Goal: Information Seeking & Learning: Get advice/opinions

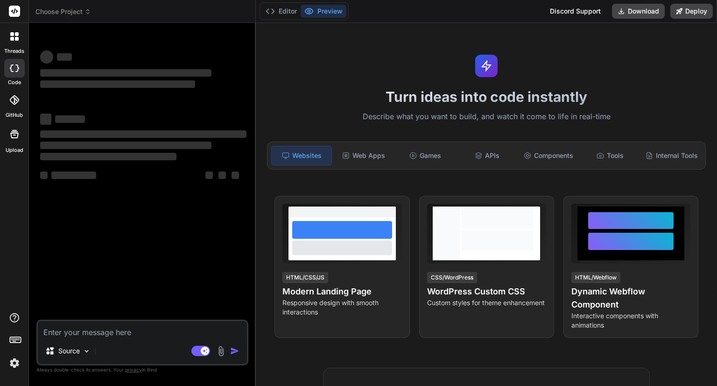
type textarea "x"
click at [92, 332] on textarea at bounding box center [142, 329] width 209 height 17
paste textarea "this.projectService.createProject(this.projectInfo).subscribe({ next: projectId…"
type textarea "this.projectService.createProject(this.projectInfo).subscribe({ next: projectId…"
type textarea "x"
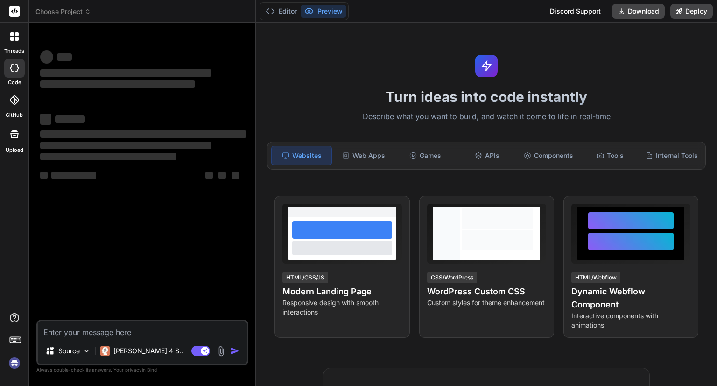
click at [17, 366] on img at bounding box center [15, 363] width 16 height 16
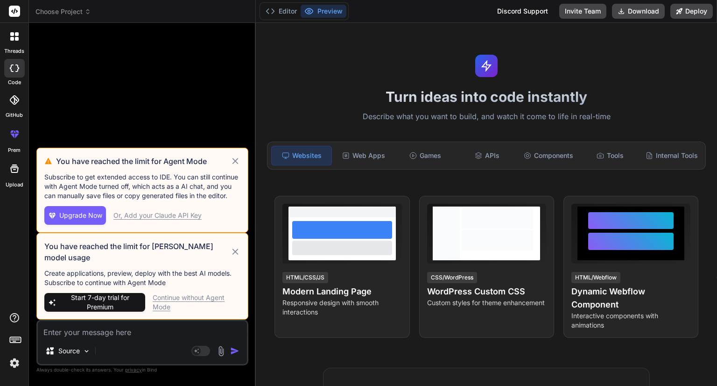
click at [239, 167] on icon at bounding box center [235, 160] width 11 height 11
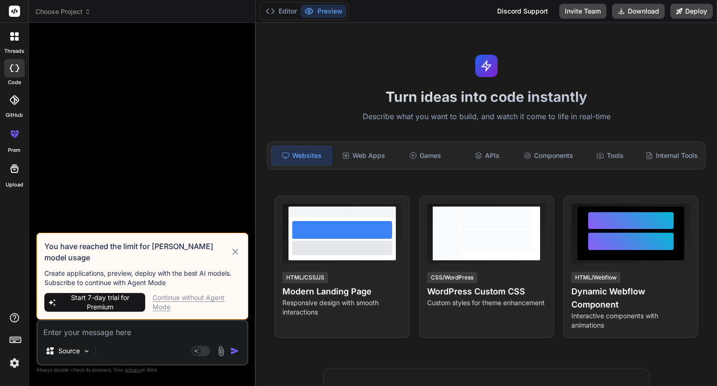
click at [178, 296] on div "Continue without Agent Mode" at bounding box center [197, 302] width 88 height 19
type textarea "x"
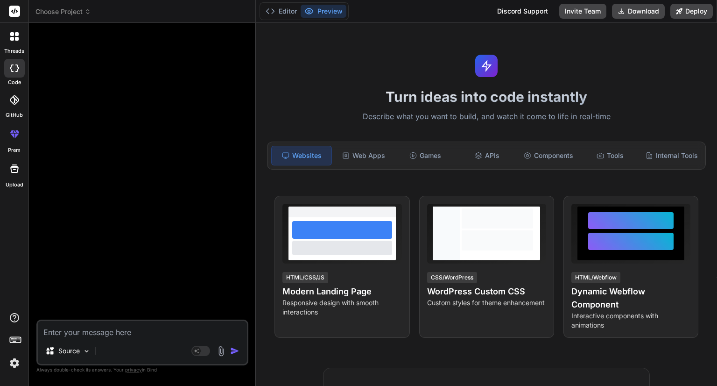
click at [113, 337] on textarea at bounding box center [142, 329] width 209 height 17
paste textarea "this.projectService.createProject(this.projectInfo).subscribe({ next: projectId…"
type textarea "this.projectService.createProject(this.projectInfo).subscribe({ next: projectId…"
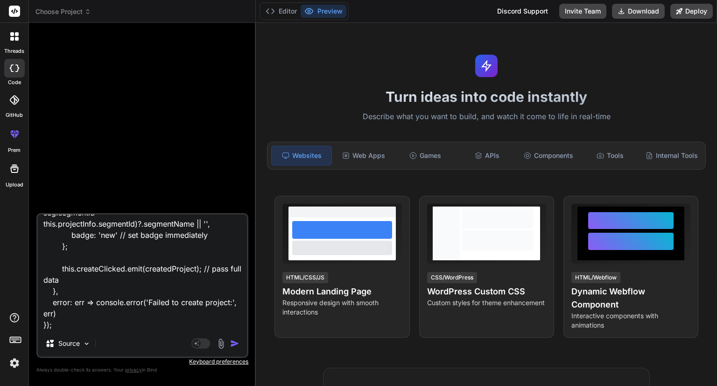
type textarea "x"
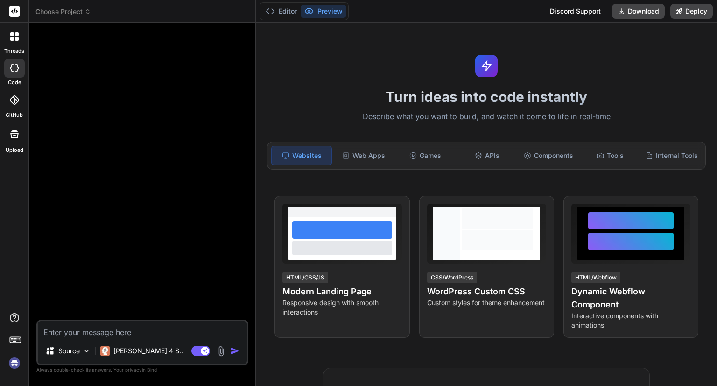
scroll to position [26, 0]
click at [100, 330] on textarea at bounding box center [142, 329] width 209 height 17
click at [15, 362] on img at bounding box center [15, 363] width 16 height 16
type textarea "x"
click at [136, 328] on textarea at bounding box center [142, 329] width 209 height 17
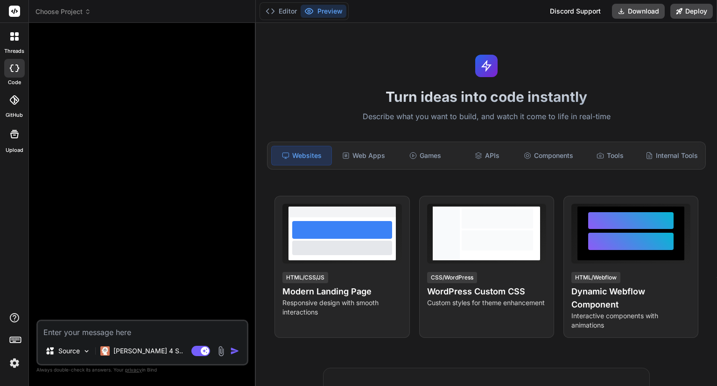
paste textarea "k"
type textarea "kj"
type textarea "x"
type textarea "kjh"
type textarea "x"
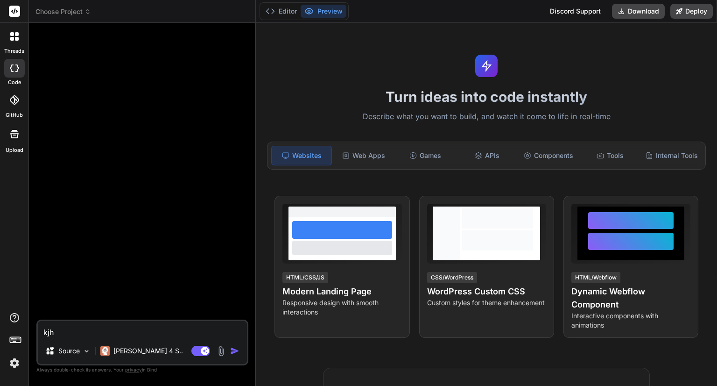
type textarea "kjhc"
type textarea "x"
type textarea "kjh"
type textarea "x"
type textarea "kj"
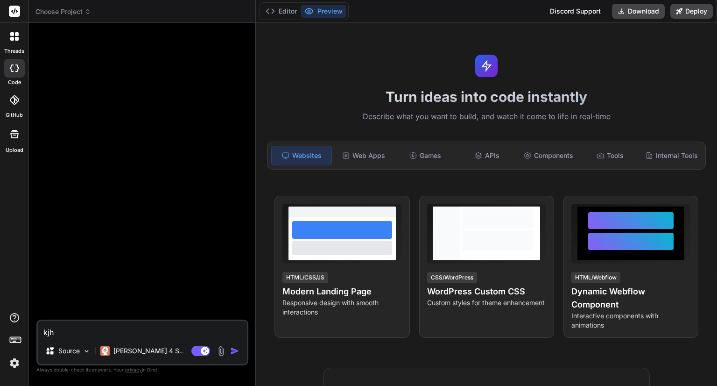
type textarea "x"
type textarea "k"
type textarea "x"
click at [129, 305] on div "Try again" at bounding box center [142, 303] width 58 height 18
type textarea "x"
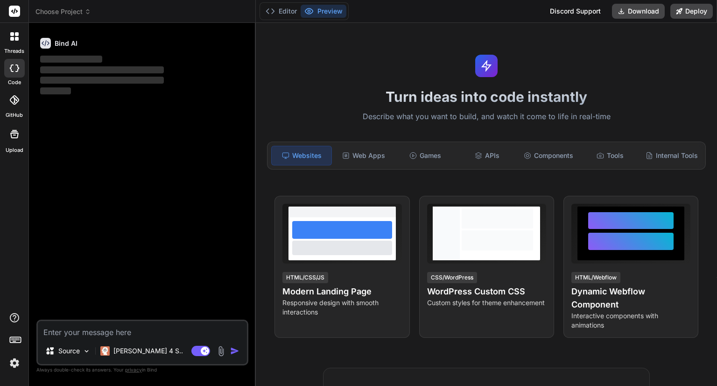
click at [84, 335] on textarea at bounding box center [142, 329] width 209 height 17
paste textarea "new-project.ts: import { AfterViewInit, Component, EventEmitter, inject, Input,…"
type textarea "new-project.ts: import { AfterViewInit, Component, EventEmitter, inject, Input,…"
type textarea "x"
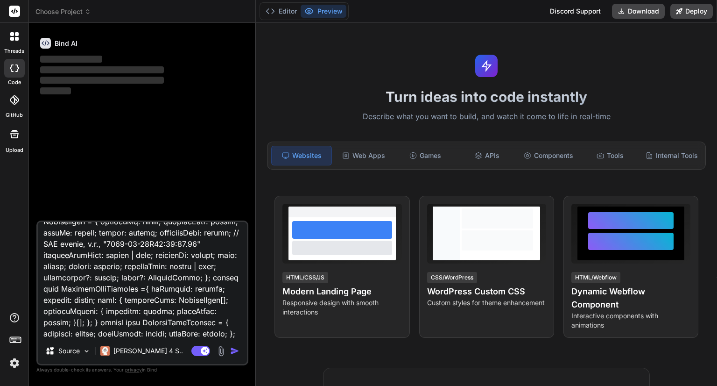
type textarea "new-project.ts: import { AfterViewInit, Component, EventEmitter, inject, Input,…"
type textarea "x"
type textarea "new-project.ts: import { AfterViewInit, Component, EventEmitter, inject, Input,…"
type textarea "x"
type textarea "new-project.ts: import { AfterViewInit, Component, EventEmitter, inject, Input,…"
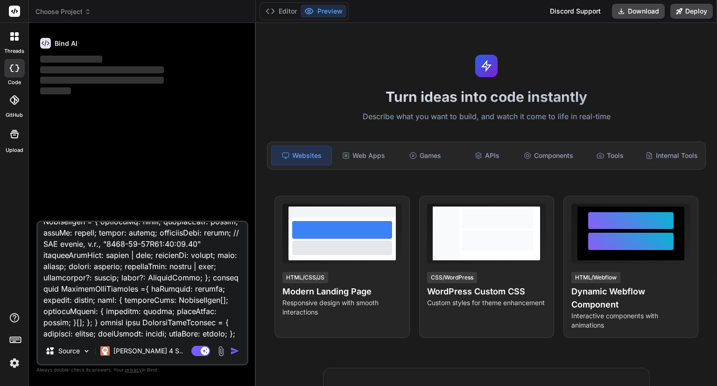
type textarea "x"
type textarea "new-project.ts: import { AfterViewInit, Component, EventEmitter, inject, Input,…"
type textarea "x"
type textarea "new-project.ts: import { AfterViewInit, Component, EventEmitter, inject, Input,…"
type textarea "x"
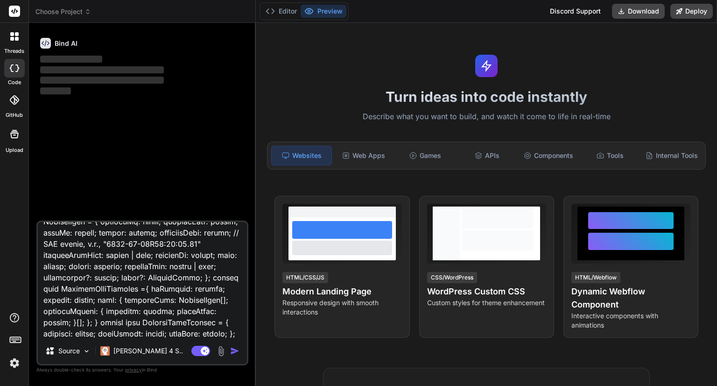
type textarea "new-project.ts: import { AfterViewInit, Component, EventEmitter, inject, Input,…"
type textarea "x"
type textarea "new-project.ts: import { AfterViewInit, Component, EventEmitter, inject, Input,…"
type textarea "x"
type textarea "new-project.ts: import { AfterViewInit, Component, EventEmitter, inject, Input,…"
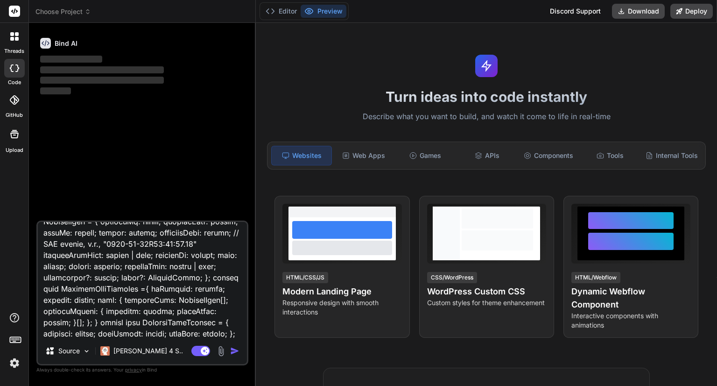
type textarea "x"
type textarea "new-project.ts: import { AfterViewInit, Component, EventEmitter, inject, Input,…"
type textarea "x"
type textarea "new-project.ts: import { AfterViewInit, Component, EventEmitter, inject, Input,…"
type textarea "x"
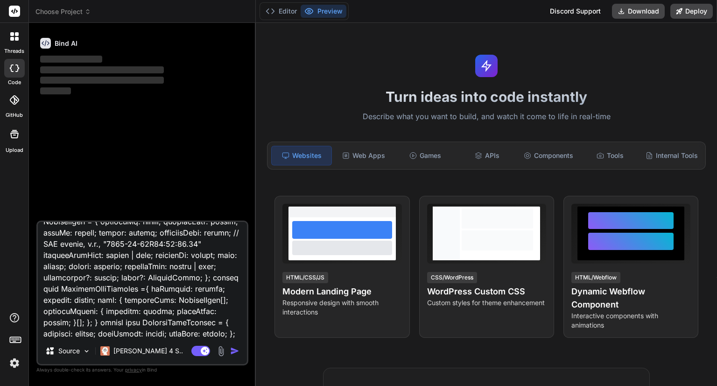
type textarea "new-project.ts: import { AfterViewInit, Component, EventEmitter, inject, Input,…"
type textarea "x"
type textarea "new-project.ts: import { AfterViewInit, Component, EventEmitter, inject, Input,…"
type textarea "x"
type textarea "new-project.ts: import { AfterViewInit, Component, EventEmitter, inject, Input,…"
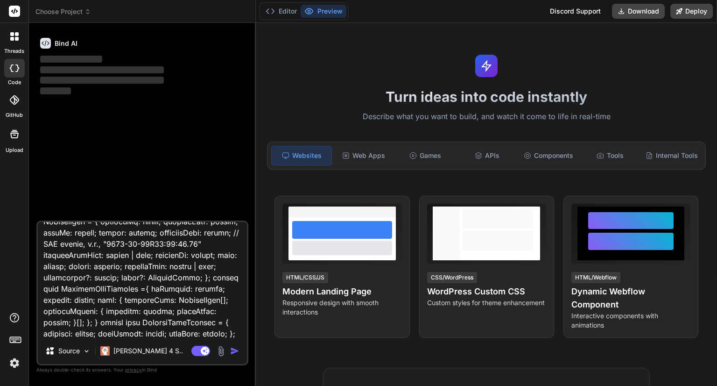
type textarea "x"
type textarea "new-project.ts: import { AfterViewInit, Component, EventEmitter, inject, Input,…"
type textarea "x"
type textarea "new-project.ts: import { AfterViewInit, Component, EventEmitter, inject, Input,…"
type textarea "x"
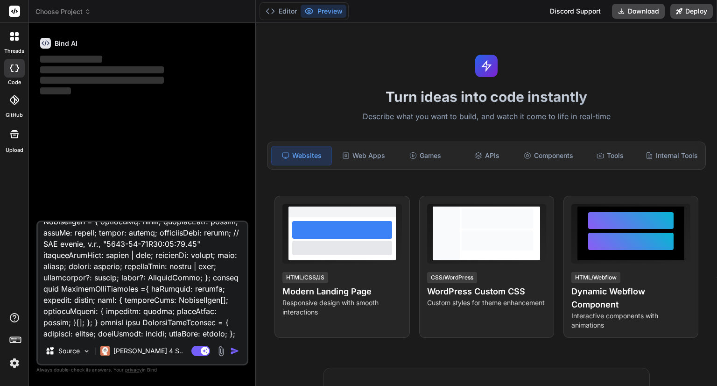
type textarea "new-project.ts: import { AfterViewInit, Component, EventEmitter, inject, Input,…"
type textarea "x"
type textarea "new-project.ts: import { AfterViewInit, Component, EventEmitter, inject, Input,…"
type textarea "x"
type textarea "new-project.ts: import { AfterViewInit, Component, EventEmitter, inject, Input,…"
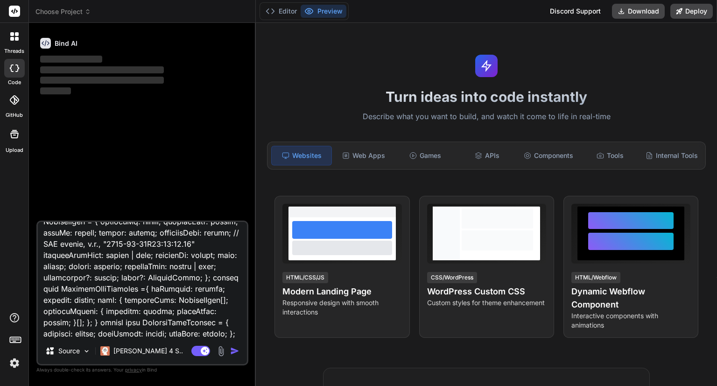
type textarea "x"
type textarea "new-project.ts: import { AfterViewInit, Component, EventEmitter, inject, Input,…"
type textarea "x"
type textarea "new-project.ts: import { AfterViewInit, Component, EventEmitter, inject, Input,…"
type textarea "x"
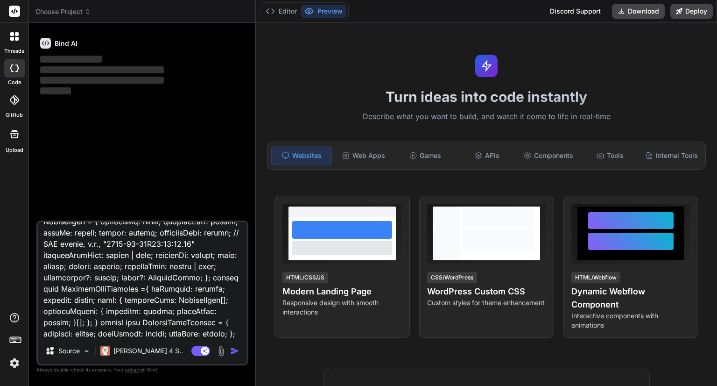
type textarea "new-project.ts: import { AfterViewInit, Component, EventEmitter, inject, Input,…"
type textarea "x"
type textarea "new-project.ts: import { AfterViewInit, Component, EventEmitter, inject, Input,…"
type textarea "x"
type textarea "new-project.ts: import { AfterViewInit, Component, EventEmitter, inject, Input,…"
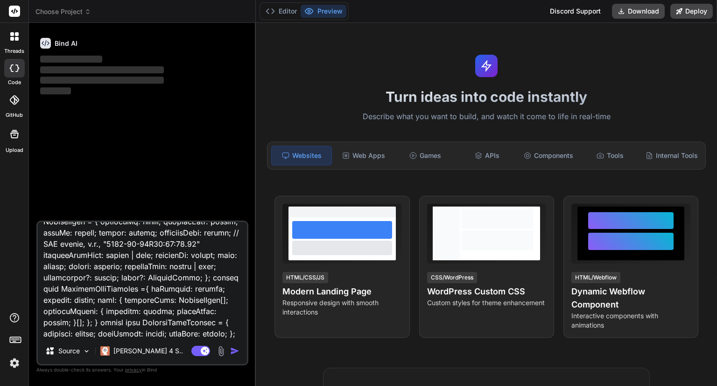
type textarea "x"
type textarea "new-project.ts: import { AfterViewInit, Component, EventEmitter, inject, Input,…"
type textarea "x"
type textarea "new-project.ts: import { AfterViewInit, Component, EventEmitter, inject, Input,…"
type textarea "x"
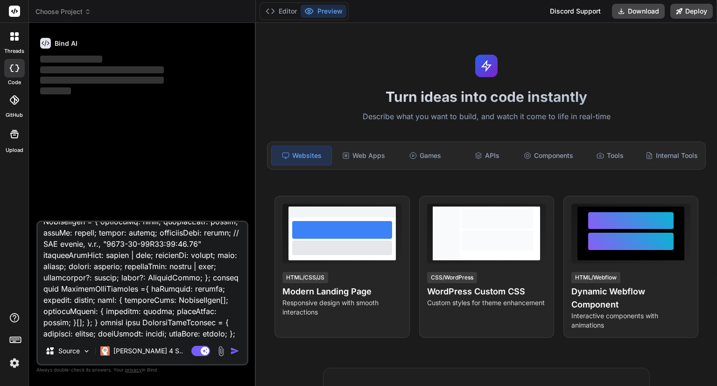
type textarea "new-project.ts: import { AfterViewInit, Component, EventEmitter, inject, Input,…"
type textarea "x"
type textarea "new-project.ts: import { AfterViewInit, Component, EventEmitter, inject, Input,…"
type textarea "x"
type textarea "new-project.ts: import { AfterViewInit, Component, EventEmitter, inject, Input,…"
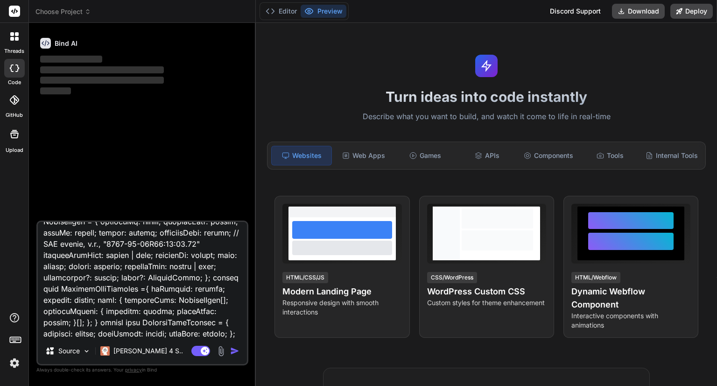
type textarea "x"
type textarea "new-project.ts: import { AfterViewInit, Component, EventEmitter, inject, Input,…"
type textarea "x"
type textarea "new-project.ts: import { AfterViewInit, Component, EventEmitter, inject, Input,…"
type textarea "x"
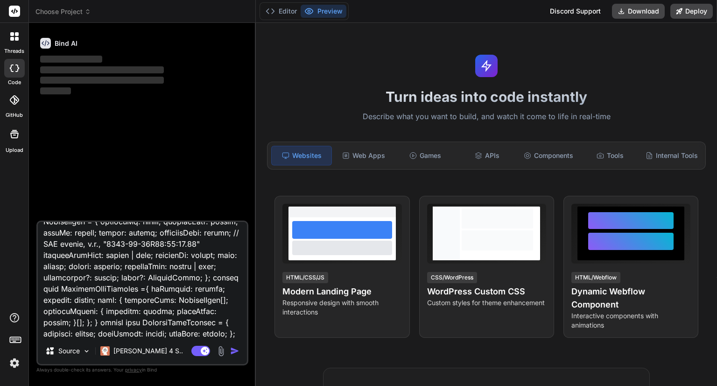
type textarea "new-project.ts: import { AfterViewInit, Component, EventEmitter, inject, Input,…"
type textarea "x"
type textarea "new-project.ts: import { AfterViewInit, Component, EventEmitter, inject, Input,…"
type textarea "x"
type textarea "new-project.ts: import { AfterViewInit, Component, EventEmitter, inject, Input,…"
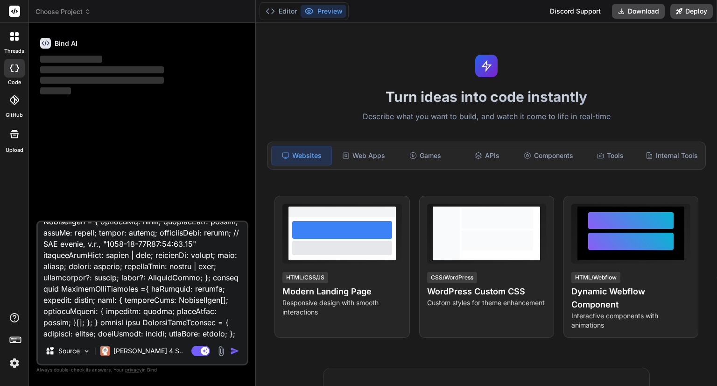
type textarea "x"
type textarea "new-project.ts: import { AfterViewInit, Component, EventEmitter, inject, Input,…"
type textarea "x"
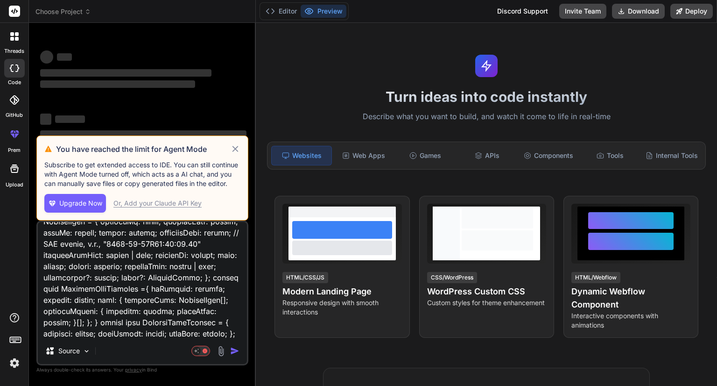
type textarea "new-project.ts: import { AfterViewInit, Component, EventEmitter, inject, Input,…"
type textarea "x"
type textarea "new-project.ts: import { AfterViewInit, Component, EventEmitter, inject, Input,…"
click at [233, 148] on icon at bounding box center [235, 148] width 11 height 11
type textarea "x"
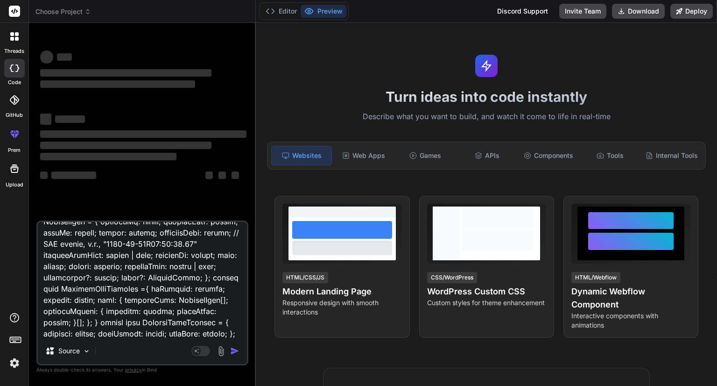
click at [81, 332] on textarea at bounding box center [142, 280] width 209 height 116
type textarea "new-project.ts: import { AfterViewInit, Component, EventEmitter, inject, Input,…"
type textarea "x"
type textarea "new-project.ts: import { AfterViewInit, Component, EventEmitter, inject, Input,…"
type textarea "x"
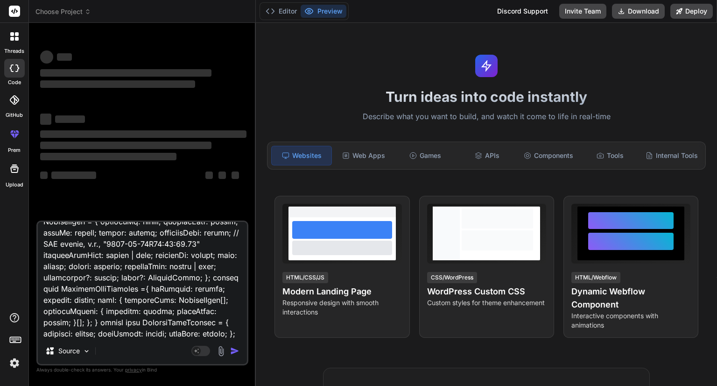
type textarea "new-project.ts: import { AfterViewInit, Component, EventEmitter, inject, Input,…"
type textarea "x"
type textarea "new-project.ts: import { AfterViewInit, Component, EventEmitter, inject, Input,…"
type textarea "x"
type textarea "new-project.ts: import { AfterViewInit, Component, EventEmitter, inject, Input,…"
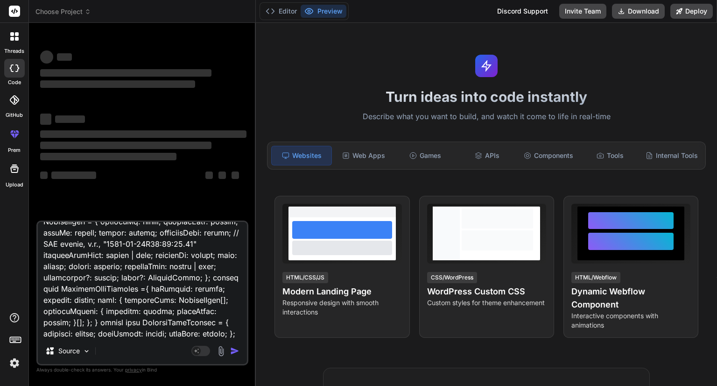
type textarea "x"
type textarea "new-project.ts: import { AfterViewInit, Component, EventEmitter, inject, Input,…"
type textarea "x"
type textarea "new-project.ts: import { AfterViewInit, Component, EventEmitter, inject, Input,…"
type textarea "x"
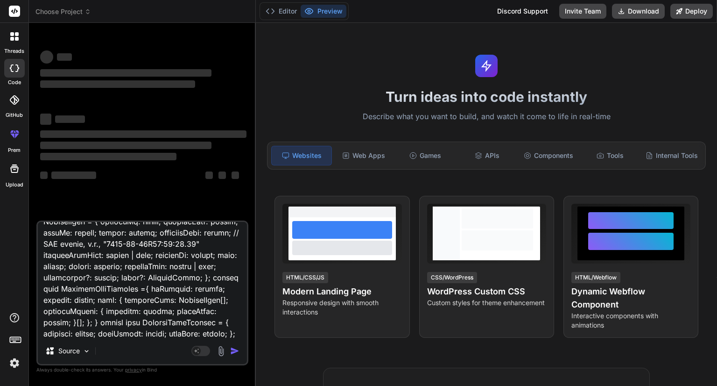
type textarea "new-project.ts: import { AfterViewInit, Component, EventEmitter, inject, Input,…"
type textarea "x"
type textarea "new-project.ts: import { AfterViewInit, Component, EventEmitter, inject, Input,…"
type textarea "x"
type textarea "new-project.ts: import { AfterViewInit, Component, EventEmitter, inject, Input,…"
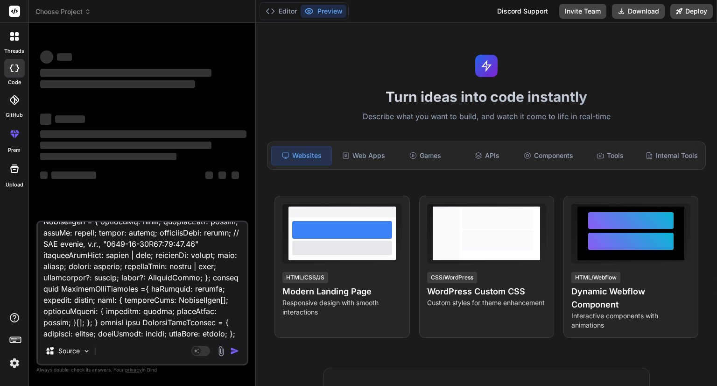
type textarea "x"
type textarea "new-project.ts: import { AfterViewInit, Component, EventEmitter, inject, Input,…"
type textarea "x"
type textarea "new-project.ts: import { AfterViewInit, Component, EventEmitter, inject, Input,…"
type textarea "x"
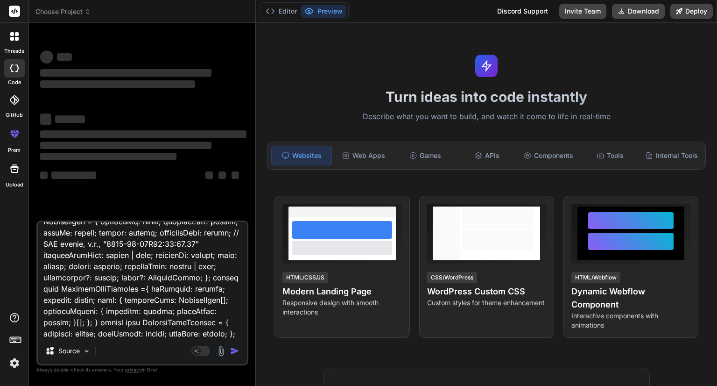
type textarea "new-project.ts: import { AfterViewInit, Component, EventEmitter, inject, Input,…"
type textarea "x"
type textarea "new-project.ts: import { AfterViewInit, Component, EventEmitter, inject, Input,…"
type textarea "x"
type textarea "new-project.ts: import { AfterViewInit, Component, EventEmitter, inject, Input,…"
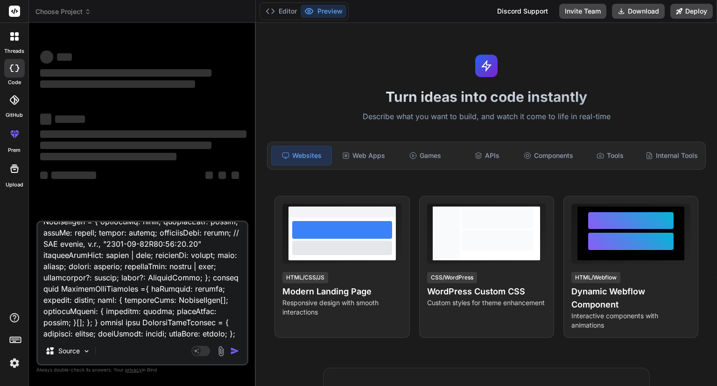
type textarea "x"
type textarea "new-project.ts: import { AfterViewInit, Component, EventEmitter, inject, Input,…"
type textarea "x"
type textarea "new-project.ts: import { AfterViewInit, Component, EventEmitter, inject, Input,…"
type textarea "x"
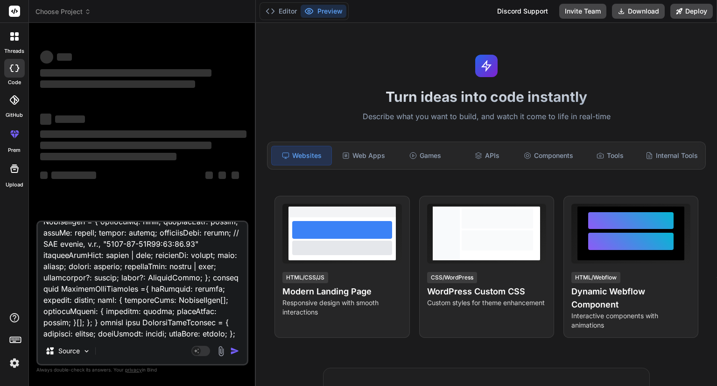
type textarea "new-project.ts: import { AfterViewInit, Component, EventEmitter, inject, Input,…"
type textarea "x"
type textarea "new-project.ts: import { AfterViewInit, Component, EventEmitter, inject, Input,…"
type textarea "x"
type textarea "new-project.ts: import { AfterViewInit, Component, EventEmitter, inject, Input,…"
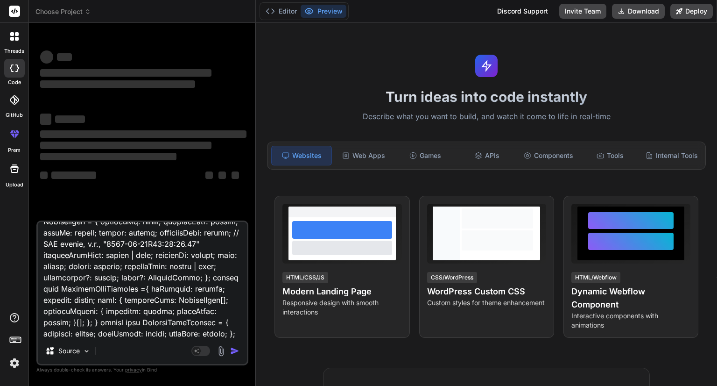
type textarea "x"
type textarea "new-project.ts: import { AfterViewInit, Component, EventEmitter, inject, Input,…"
type textarea "x"
type textarea "new-project.ts: import { AfterViewInit, Component, EventEmitter, inject, Input,…"
type textarea "x"
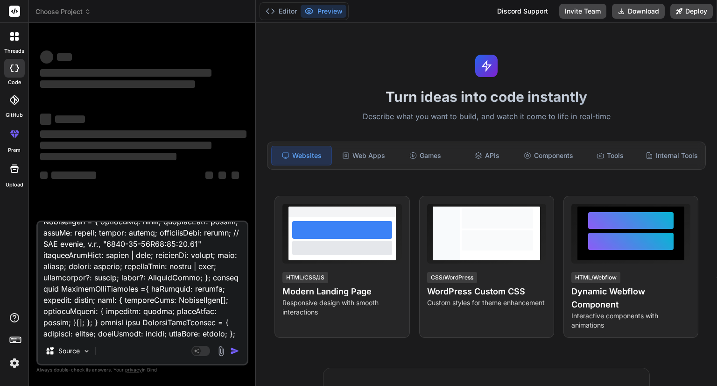
type textarea "new-project.ts: import { AfterViewInit, Component, EventEmitter, inject, Input,…"
type textarea "x"
type textarea "new-project.ts: import { AfterViewInit, Component, EventEmitter, inject, Input,…"
type textarea "x"
type textarea "new-project.ts: import { AfterViewInit, Component, EventEmitter, inject, Input,…"
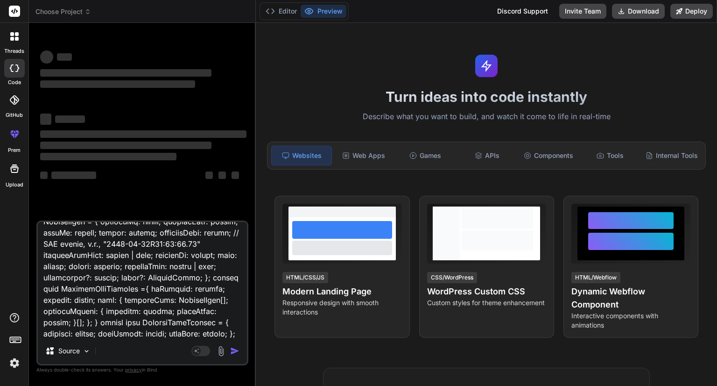
type textarea "x"
type textarea "new-project.ts: import { AfterViewInit, Component, EventEmitter, inject, Input,…"
type textarea "x"
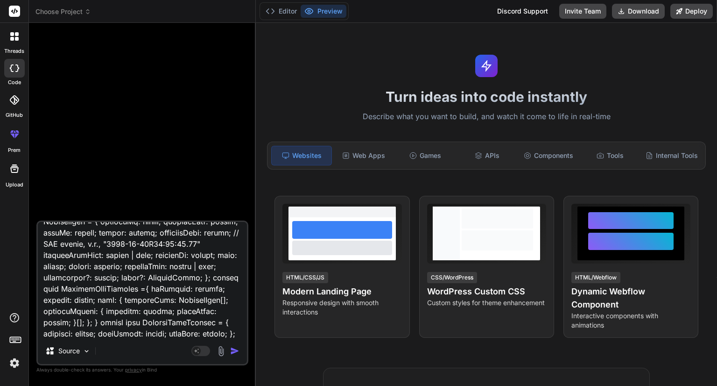
type textarea "new-project.ts: import { AfterViewInit, Component, EventEmitter, inject, Input,…"
type textarea "x"
type textarea "new-project.ts: import { AfterViewInit, Component, EventEmitter, inject, Input,…"
type textarea "x"
type textarea "new-project.ts: import { AfterViewInit, Component, EventEmitter, inject, Input,…"
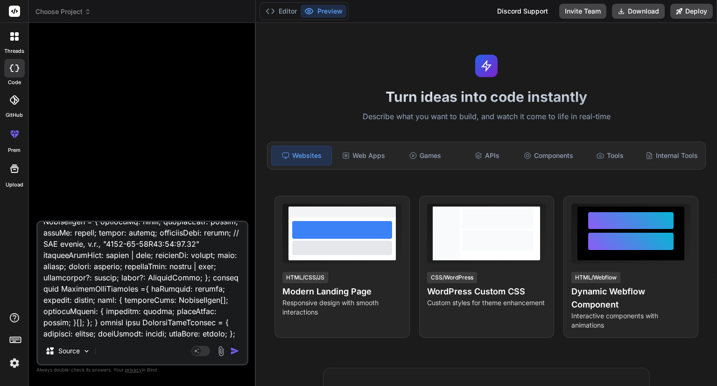
type textarea "x"
type textarea "new-project.ts: import { AfterViewInit, Component, EventEmitter, inject, Input,…"
type textarea "x"
type textarea "new-project.ts: import { AfterViewInit, Component, EventEmitter, inject, Input,…"
type textarea "x"
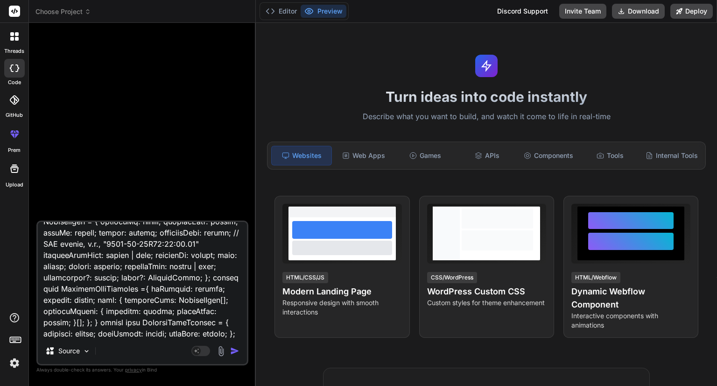
type textarea "new-project.ts: import { AfterViewInit, Component, EventEmitter, inject, Input,…"
type textarea "x"
type textarea "new-project.ts: import { AfterViewInit, Component, EventEmitter, inject, Input,…"
type textarea "x"
type textarea "new-project.ts: import { AfterViewInit, Component, EventEmitter, inject, Input,…"
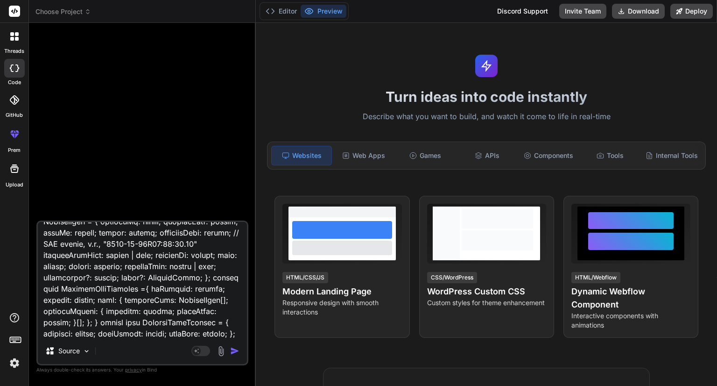
type textarea "x"
type textarea "new-project.ts: import { AfterViewInit, Component, EventEmitter, inject, Input,…"
type textarea "x"
type textarea "new-project.ts: import { AfterViewInit, Component, EventEmitter, inject, Input,…"
type textarea "x"
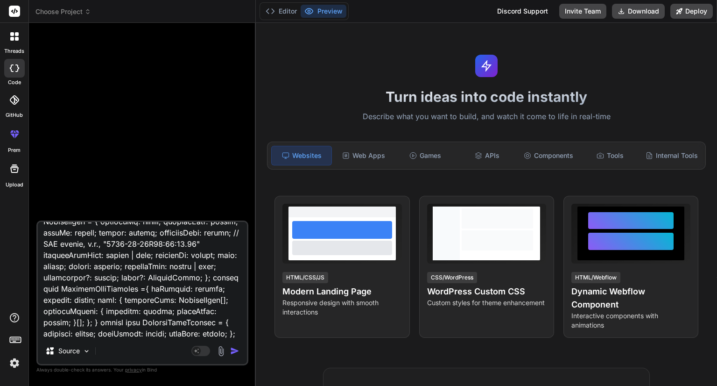
type textarea "new-project.ts: import { AfterViewInit, Component, EventEmitter, inject, Input,…"
type textarea "x"
type textarea "new-project.ts: import { AfterViewInit, Component, EventEmitter, inject, Input,…"
type textarea "x"
type textarea "new-project.ts: import { AfterViewInit, Component, EventEmitter, inject, Input,…"
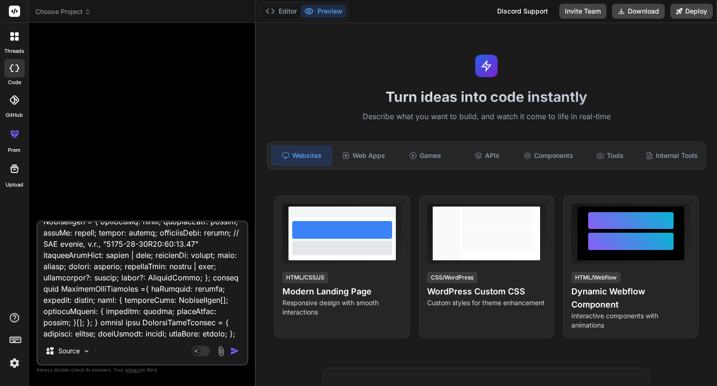
type textarea "x"
type textarea "new-project.ts: import { AfterViewInit, Component, EventEmitter, inject, Input,…"
type textarea "x"
type textarea "new-project.ts: import { AfterViewInit, Component, EventEmitter, inject, Input,…"
type textarea "x"
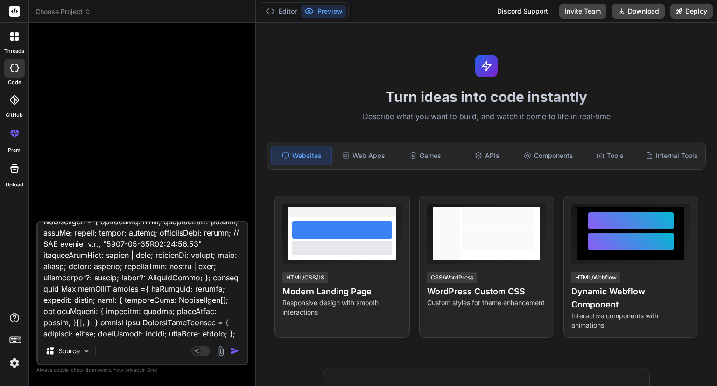
type textarea "new-project.ts: import { AfterViewInit, Component, EventEmitter, inject, Input,…"
type textarea "x"
type textarea "new-project.ts: import { AfterViewInit, Component, EventEmitter, inject, Input,…"
type textarea "x"
type textarea "new-project.ts: import { AfterViewInit, Component, EventEmitter, inject, Input,…"
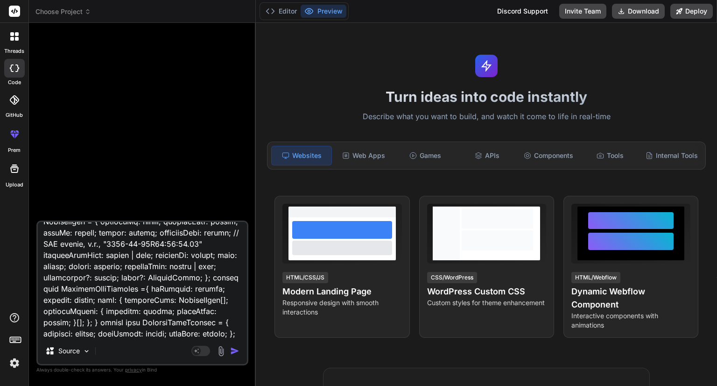
type textarea "x"
type textarea "new-project.ts: import { AfterViewInit, Component, EventEmitter, inject, Input,…"
type textarea "x"
type textarea "new-project.ts: import { AfterViewInit, Component, EventEmitter, inject, Input,…"
type textarea "x"
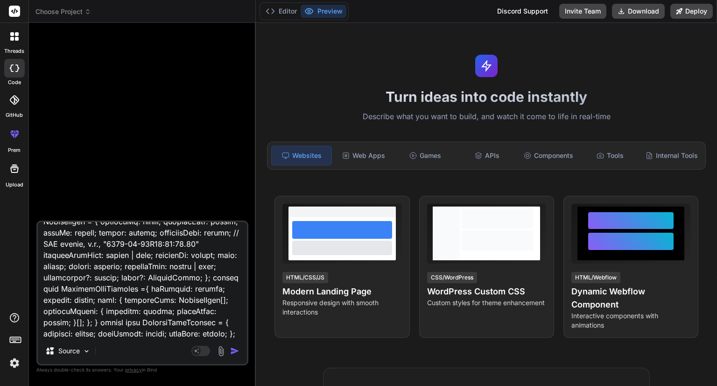
type textarea "new-project.ts: import { AfterViewInit, Component, EventEmitter, inject, Input,…"
type textarea "x"
type textarea "new-project.ts: import { AfterViewInit, Component, EventEmitter, inject, Input,…"
type textarea "x"
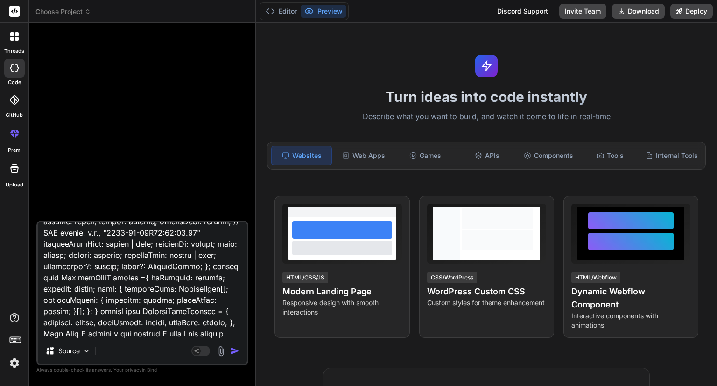
type textarea "new-project.ts: import { AfterViewInit, Component, EventEmitter, inject, Input,…"
type textarea "x"
type textarea "new-project.ts: import { AfterViewInit, Component, EventEmitter, inject, Input,…"
type textarea "x"
type textarea "new-project.ts: import { AfterViewInit, Component, EventEmitter, inject, Input,…"
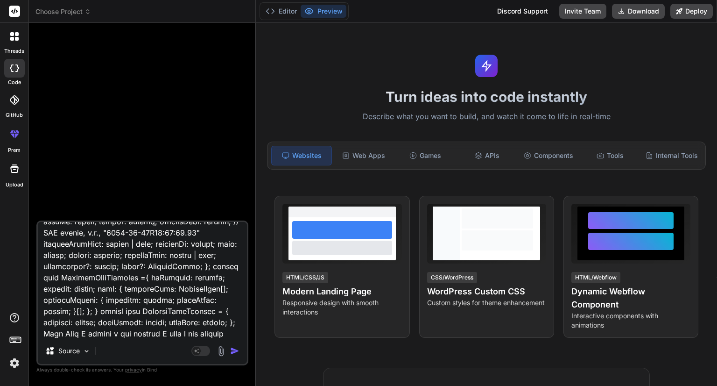
type textarea "x"
type textarea "new-project.ts: import { AfterViewInit, Component, EventEmitter, inject, Input,…"
click at [81, 332] on textarea at bounding box center [142, 280] width 209 height 116
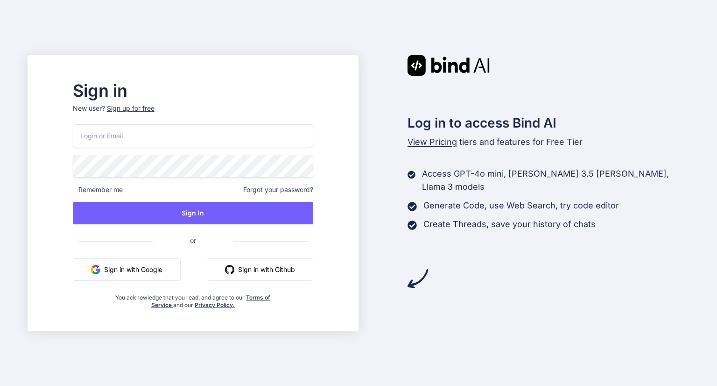
click at [156, 268] on button "Sign in with Google" at bounding box center [127, 269] width 108 height 22
click at [155, 266] on button "Sign in with Google" at bounding box center [127, 269] width 108 height 22
click at [163, 266] on button "Sign in with Google" at bounding box center [127, 269] width 108 height 22
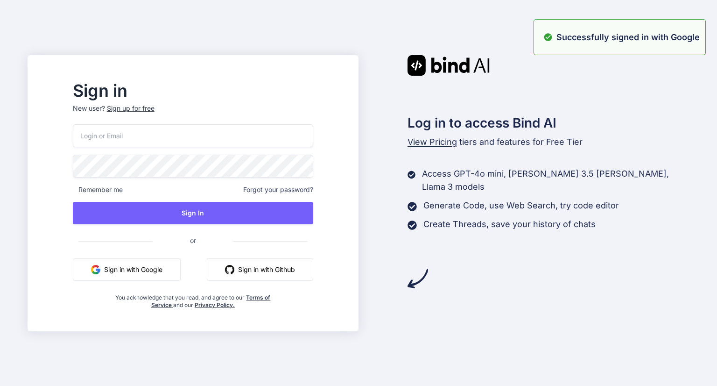
click at [179, 272] on button "Sign in with Google" at bounding box center [127, 269] width 108 height 22
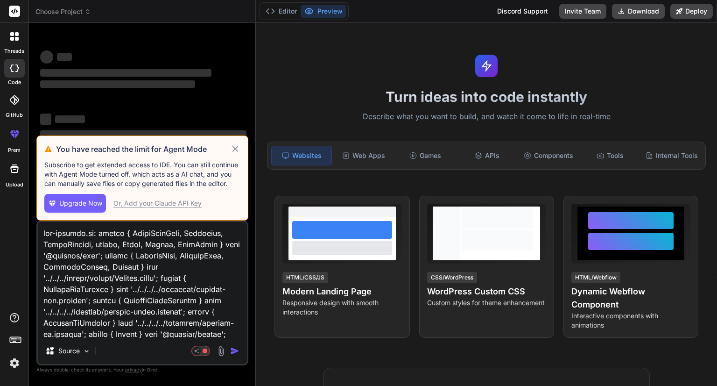
click at [234, 155] on icon at bounding box center [235, 148] width 11 height 11
type textarea "x"
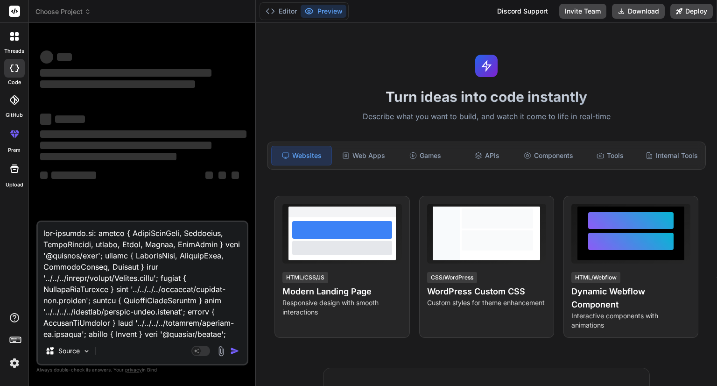
click at [215, 324] on textarea at bounding box center [142, 280] width 209 height 116
paste textarea
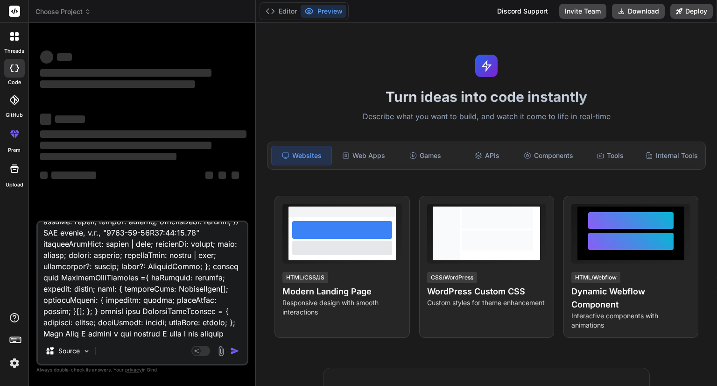
type textarea "new-project.ts: import { AfterViewInit, Component, EventEmitter, inject, Input,…"
type textarea "x"
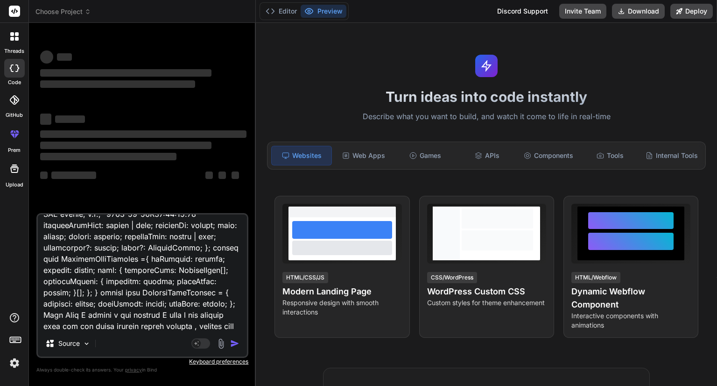
type textarea "new-project.ts: import { AfterViewInit, Component, EventEmitter, inject, Input,…"
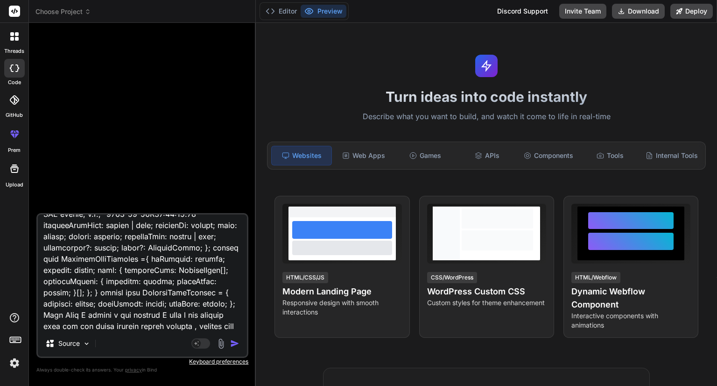
click at [233, 341] on img "button" at bounding box center [234, 342] width 9 height 9
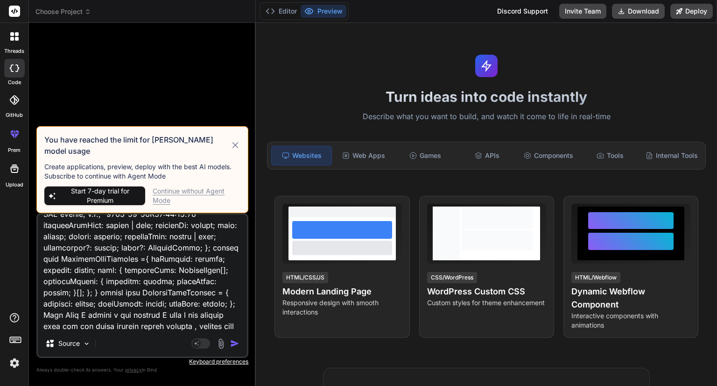
click at [233, 341] on img "button" at bounding box center [234, 342] width 9 height 9
click at [183, 191] on div "Continue without Agent Mode" at bounding box center [197, 195] width 88 height 19
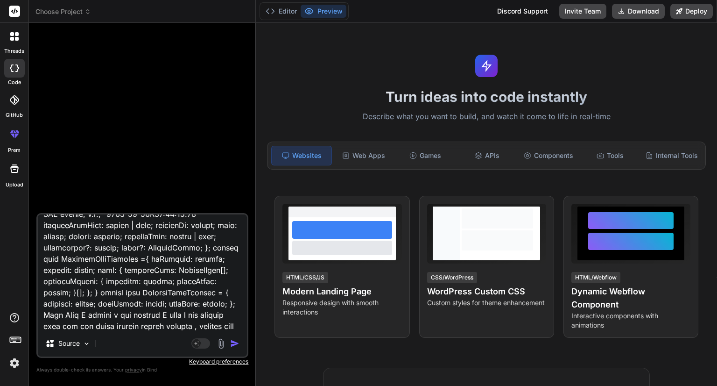
click at [236, 344] on img "button" at bounding box center [234, 342] width 9 height 9
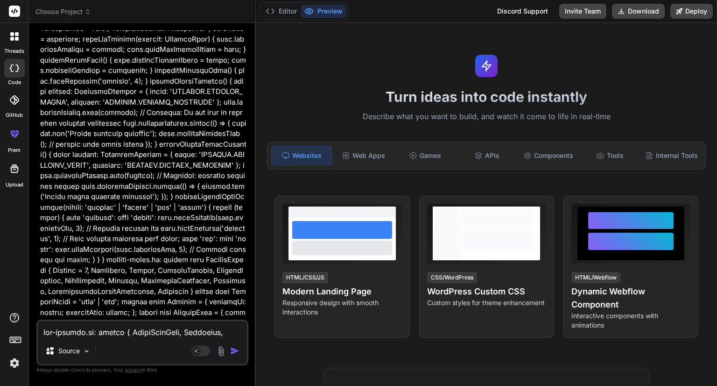
scroll to position [2265, 0]
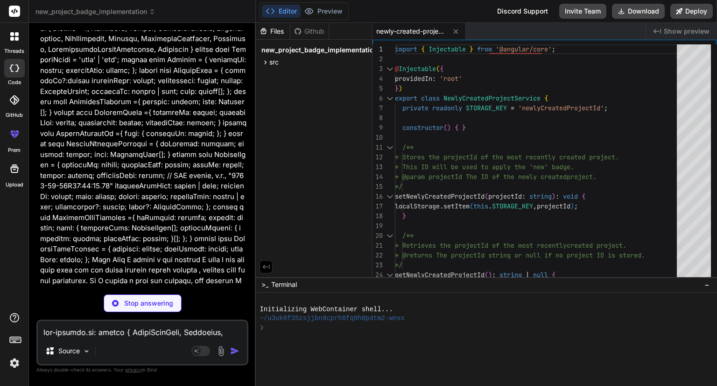
type textarea "x"
type textarea "}"
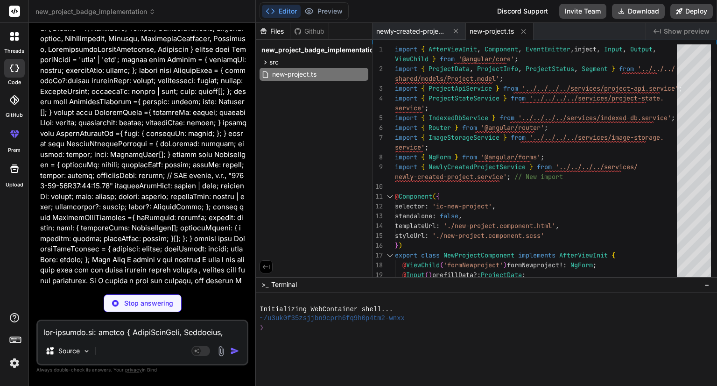
type textarea "x"
type textarea "} }"
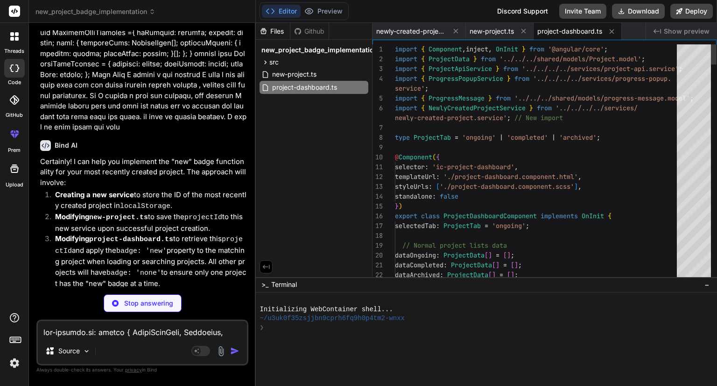
scroll to position [2450, 0]
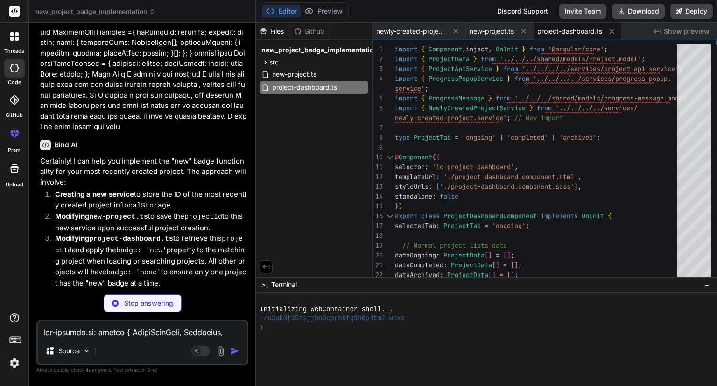
type textarea "x"
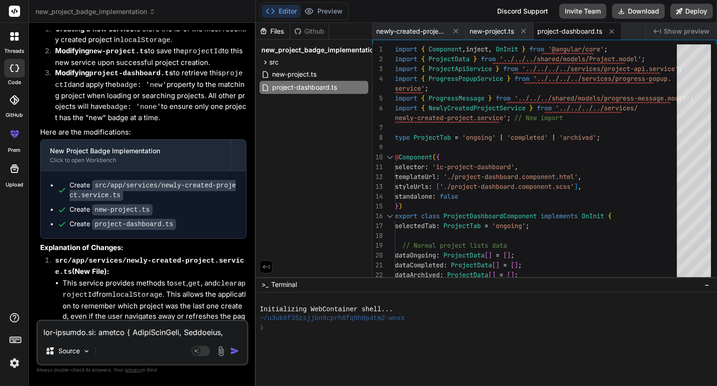
scroll to position [2616, 0]
click at [139, 204] on code "new-project.ts" at bounding box center [122, 209] width 61 height 11
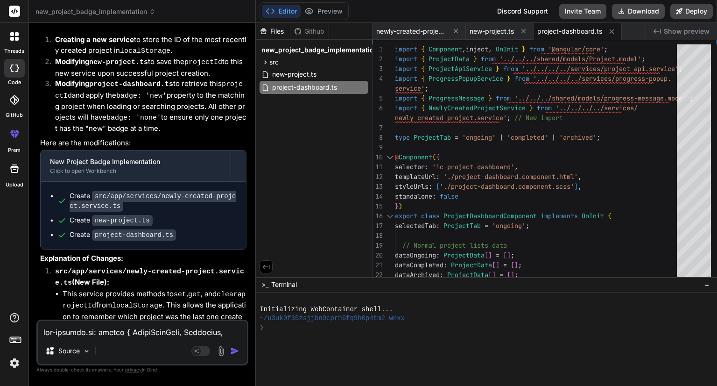
scroll to position [2554, 0]
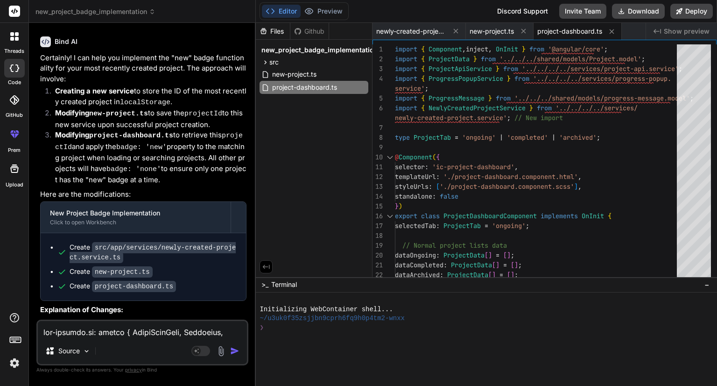
click at [111, 330] on textarea at bounding box center [142, 329] width 209 height 17
type textarea "H"
type textarea "x"
type textarea "Ho"
type textarea "x"
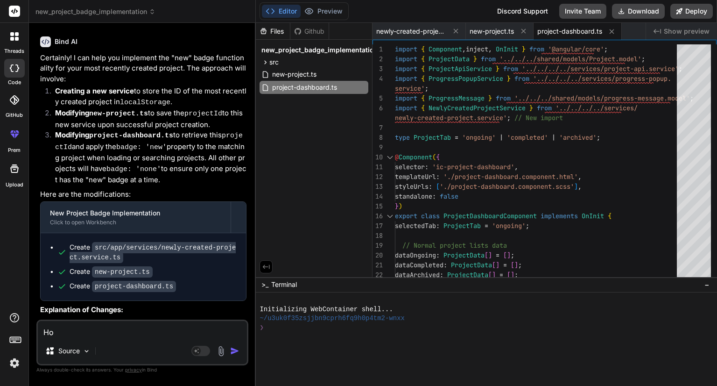
type textarea "How"
type textarea "x"
type textarea "How"
type textarea "x"
type textarea "How c"
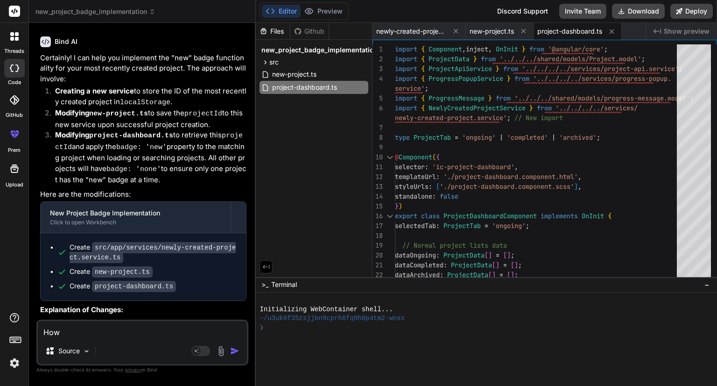
type textarea "x"
type textarea "How ca"
type textarea "x"
type textarea "How can"
type textarea "x"
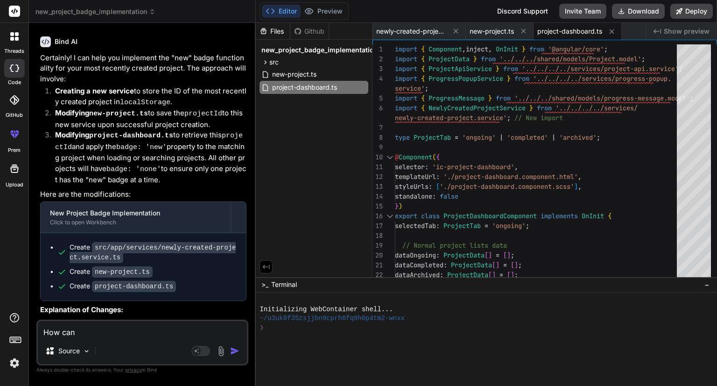
type textarea "How can"
type textarea "x"
type textarea "How can I"
type textarea "x"
type textarea "How can I"
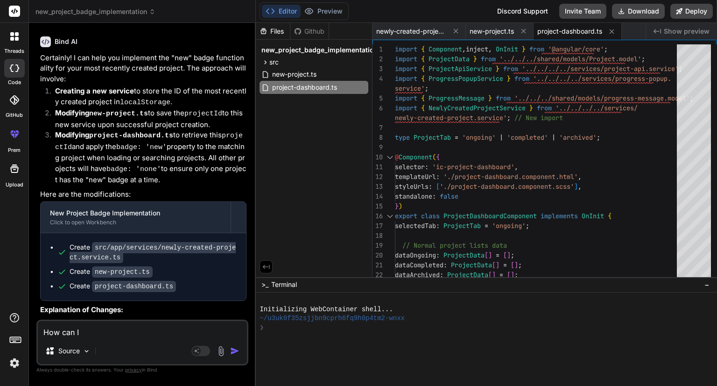
type textarea "x"
type textarea "How can I h"
type textarea "x"
type textarea "How can I ha"
type textarea "x"
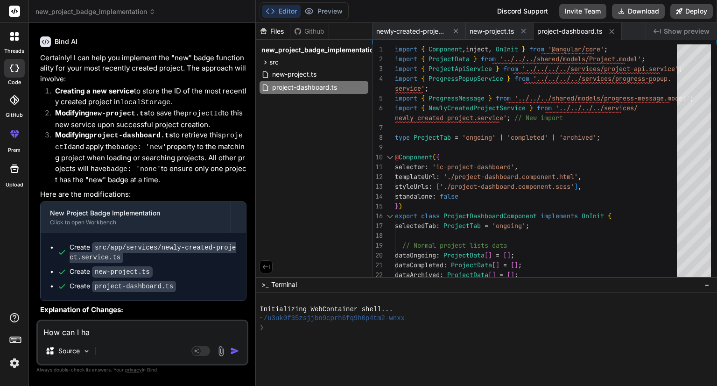
type textarea "How can I han"
type textarea "x"
type textarea "How can I hand"
type textarea "x"
type textarea "How can I handl"
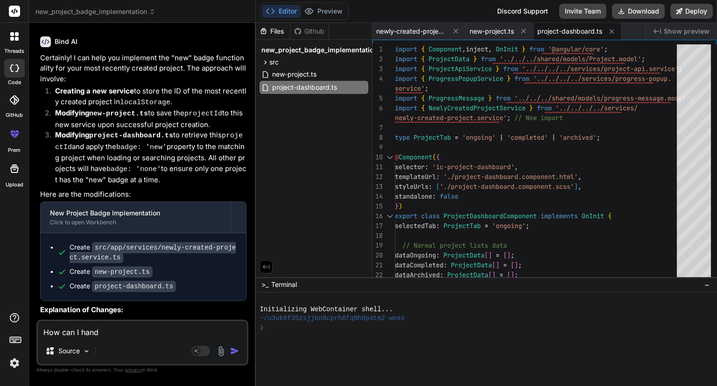
type textarea "x"
type textarea "How can I handle"
type textarea "x"
type textarea "How can I handle"
type textarea "x"
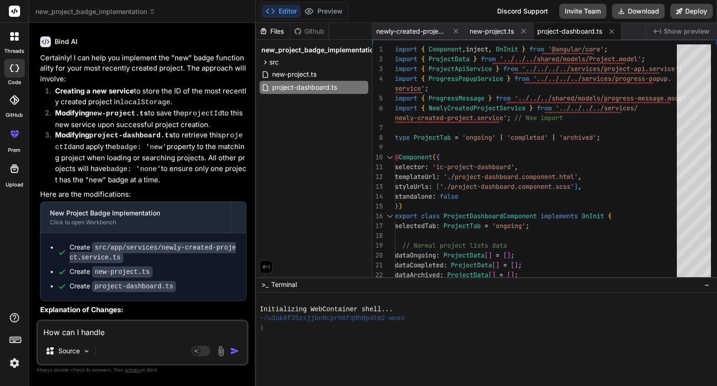
type textarea "How can I handle i"
type textarea "x"
type textarea "How can I handle it"
type textarea "x"
type textarea "How can I handle it"
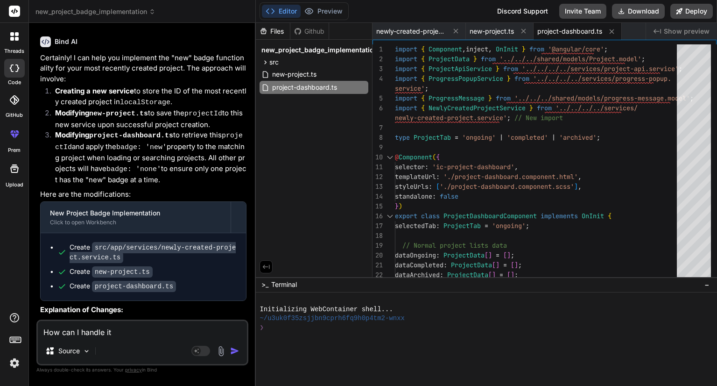
type textarea "x"
type textarea "How can I handle it i"
type textarea "x"
type textarea "How can I handle it in"
type textarea "x"
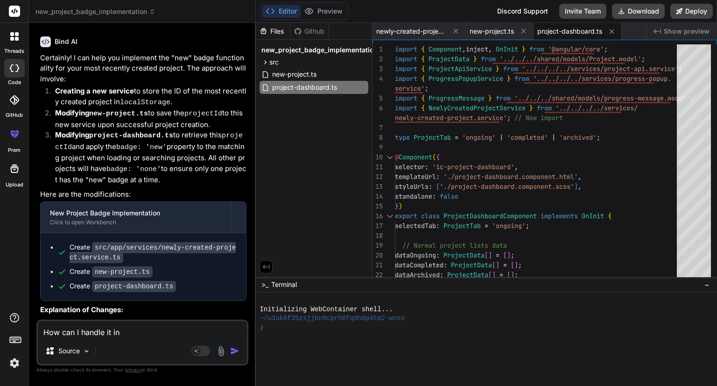
type textarea "How can I handle it in"
type textarea "x"
type textarea "How can I handle it in U"
type textarea "x"
type textarea "How can I handle it in UI"
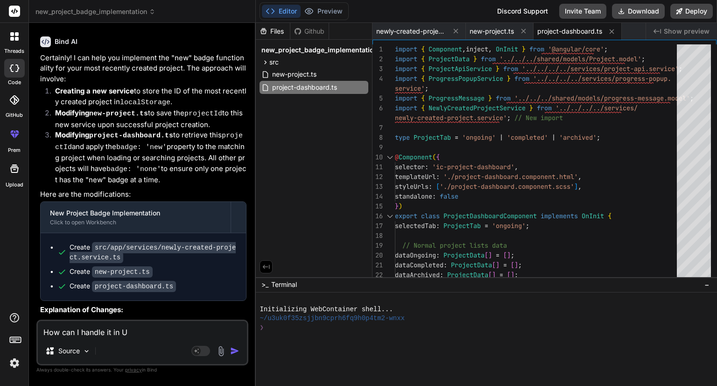
type textarea "x"
type textarea "How can I handle it in UI"
type textarea "x"
type textarea "How can I handle it in UI s"
type textarea "x"
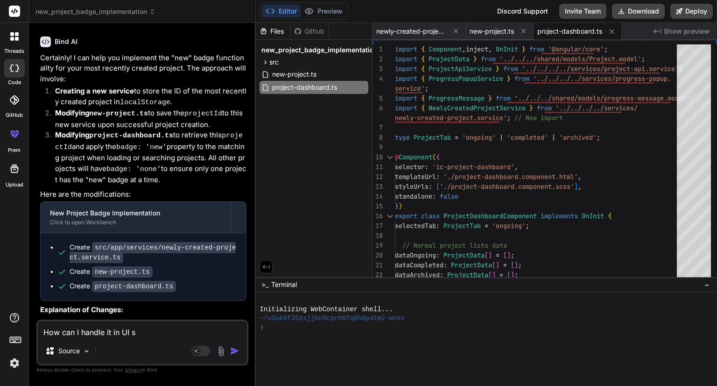
type textarea "How can I handle it in UI si"
type textarea "x"
type textarea "How can I handle it in UI sid"
type textarea "x"
type textarea "How can I handle it in UI side"
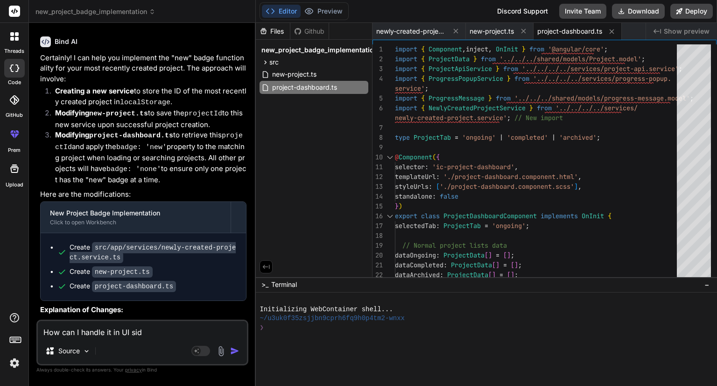
type textarea "x"
type textarea "How can I handle it in UI side"
type textarea "x"
type textarea "How can I handle it in UI side w"
type textarea "x"
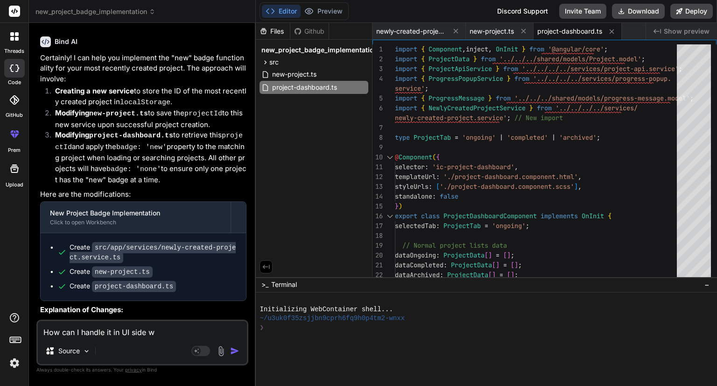
type textarea "How can I handle it in UI side wi"
type textarea "x"
type textarea "How can I handle it in UI side wit"
type textarea "x"
type textarea "How can I handle it in UI side with"
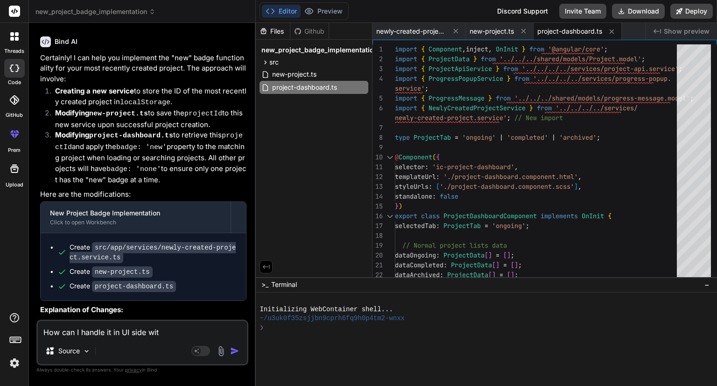
type textarea "x"
type textarea "How can I handle it in UI side witho"
type textarea "x"
type textarea "How can I handle it in UI side withou"
type textarea "x"
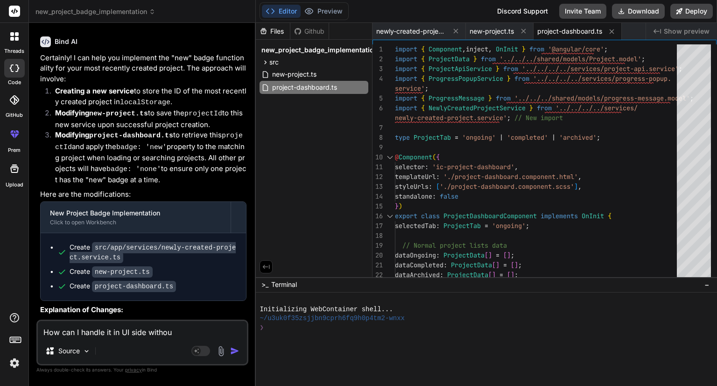
type textarea "How can I handle it in UI side without"
type textarea "x"
type textarea "How can I handle it in UI side without"
type textarea "x"
type textarea "How can I handle it in UI side without h"
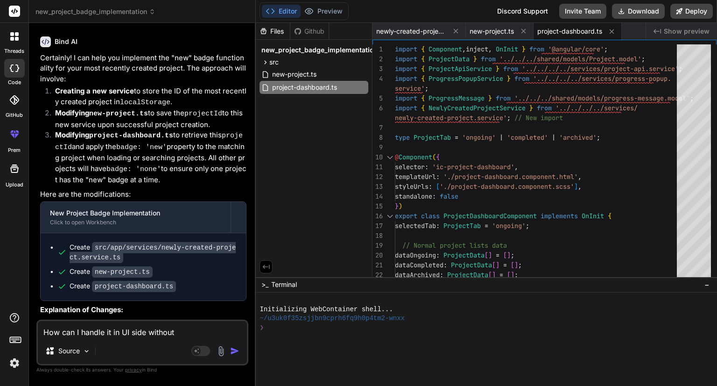
type textarea "x"
type textarea "How can I handle it in UI side without ha"
type textarea "x"
type textarea "How can I handle it in UI side without hav"
type textarea "x"
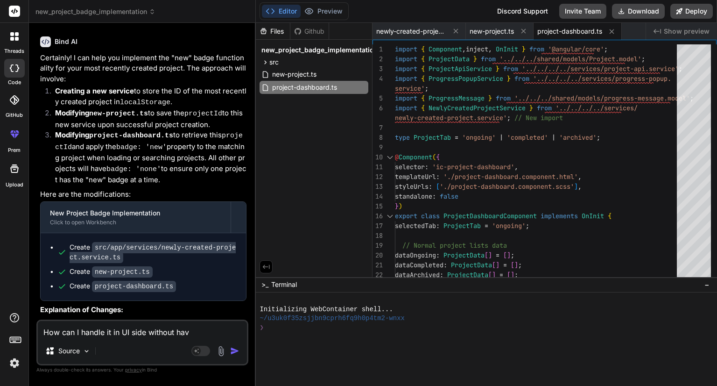
type textarea "How can I handle it in UI side without havi"
type textarea "x"
type textarea "How can I handle it in UI side without havin"
type textarea "x"
type textarea "How can I handle it in UI side without having"
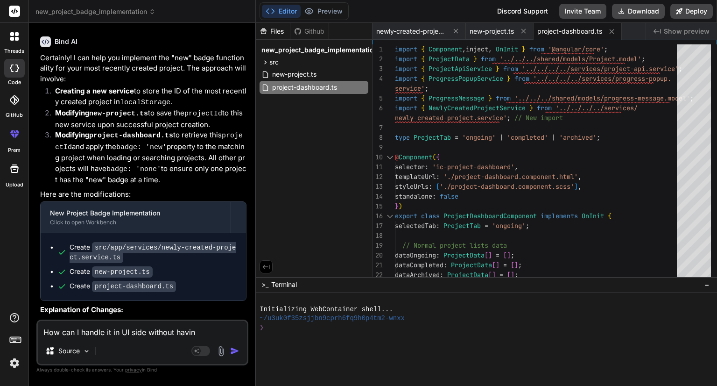
type textarea "x"
type textarea "How can I handle it in UI side without having"
type textarea "x"
type textarea "How can I handle it in UI side without having l"
type textarea "x"
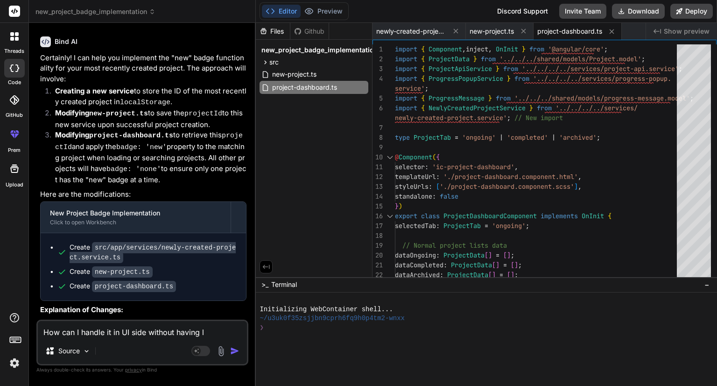
type textarea "How can I handle it in UI side without having lo"
type textarea "x"
type textarea "How can I handle it in UI side without having loc"
type textarea "x"
type textarea "How can I handle it in UI side without having loca"
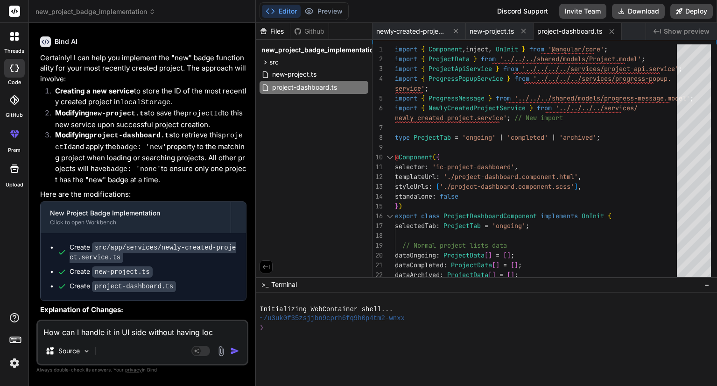
type textarea "x"
type textarea "How can I handle it in UI side without having local"
type textarea "x"
type textarea "How can I handle it in UI side without having local"
type textarea "x"
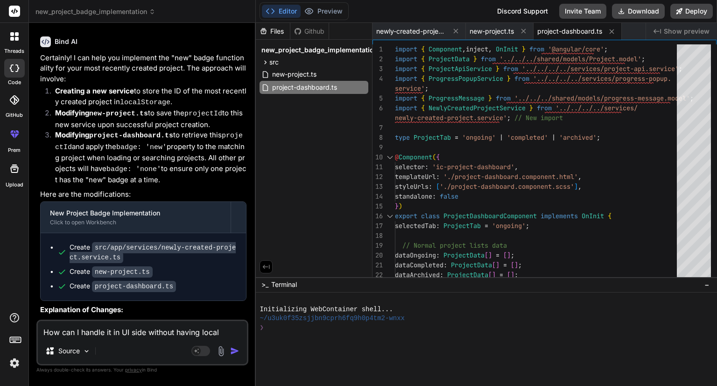
type textarea "How can I handle it in UI side without having local s"
type textarea "x"
type textarea "How can I handle it in UI side without having local st"
type textarea "x"
type textarea "How can I handle it in UI side without having local sto"
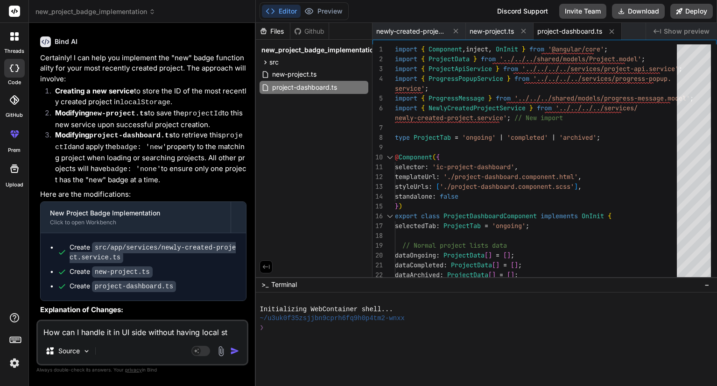
type textarea "x"
type textarea "How can I handle it in UI side without having local stor"
type textarea "x"
type textarea "How can I handle it in UI side without having local stora"
type textarea "x"
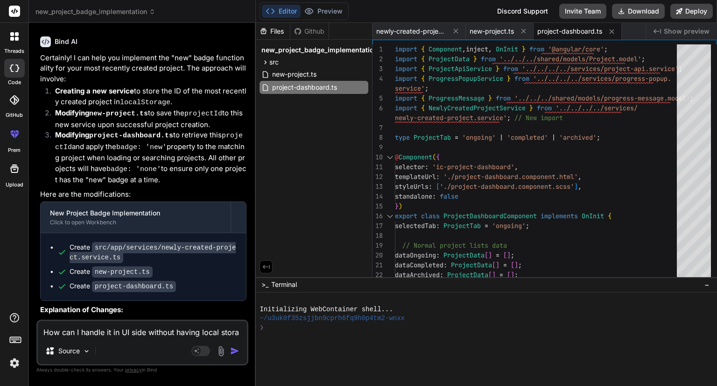
type textarea "How can I handle it in UI side without having local storag"
type textarea "x"
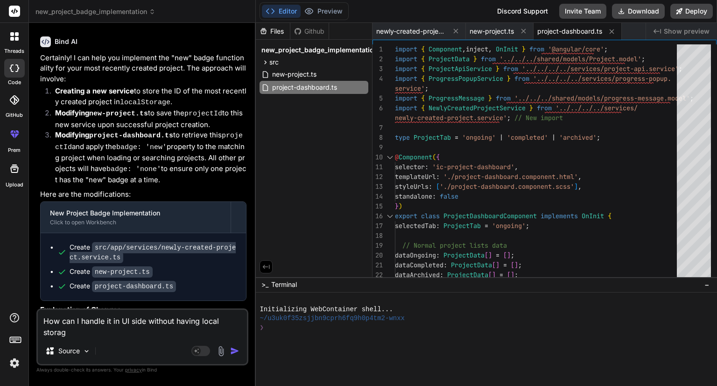
type textarea "How can I handle it in UI side without having local storage"
type textarea "x"
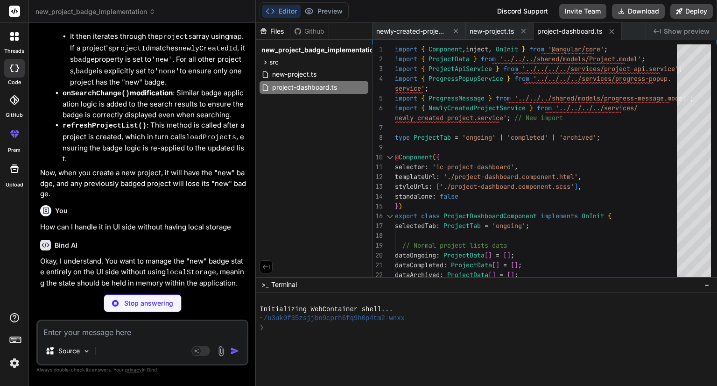
scroll to position [3141, 0]
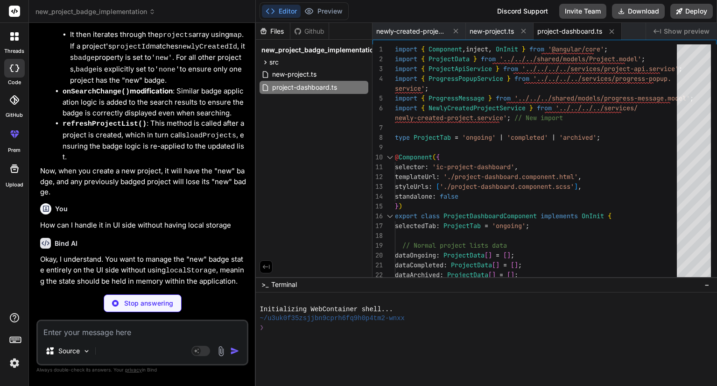
type textarea "x"
type textarea "return this._newlyCreatedProjectId.getValue(); } }"
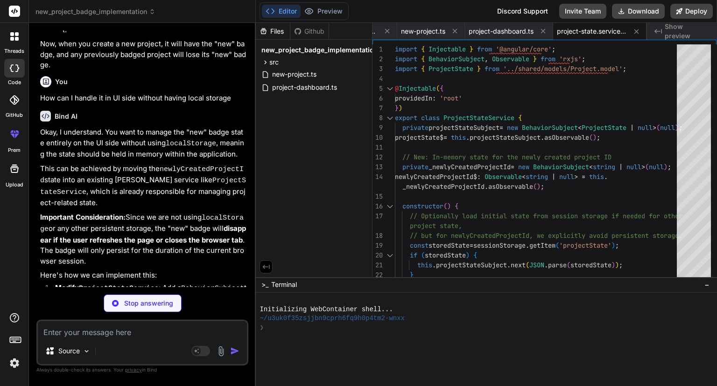
scroll to position [3270, 0]
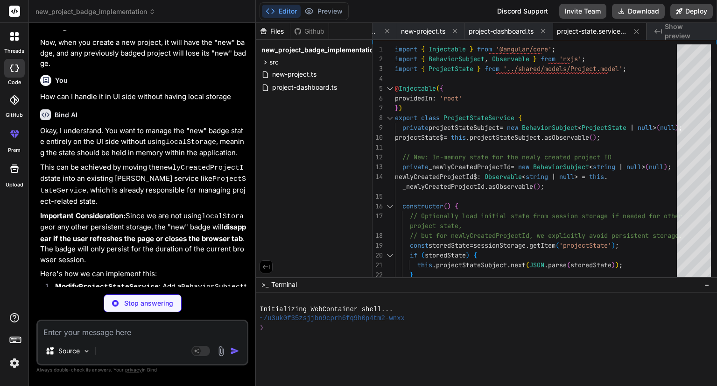
type textarea "x"
type textarea "}"
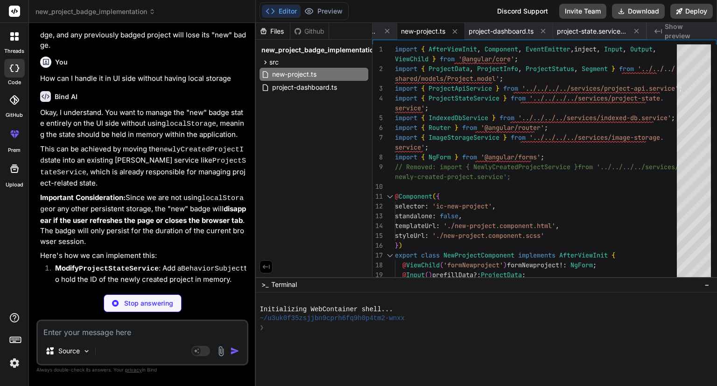
scroll to position [3288, 0]
type textarea "x"
type textarea "this.loadProjects(this.selectedTab, 1); // Refresh current tab break; } } }"
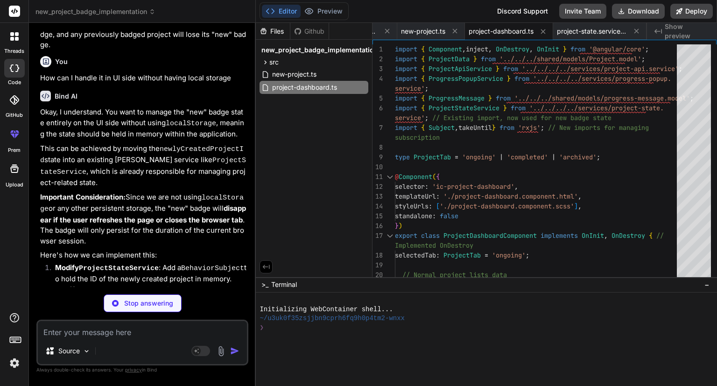
type textarea "x"
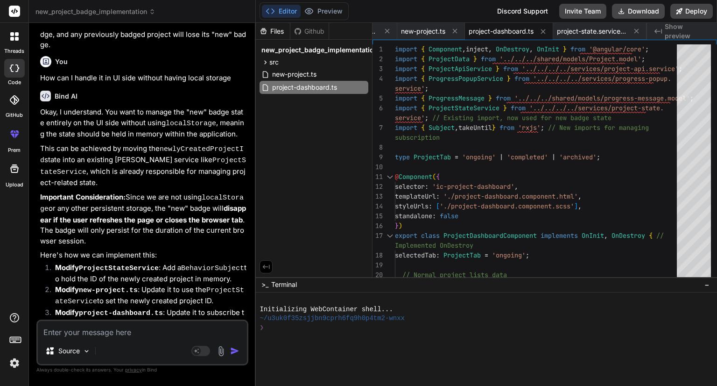
click at [168, 329] on textarea at bounding box center [142, 329] width 209 height 17
paste textarea "import { Injectable } from '@angular/core'; import { ProjectState } from '../vi…"
type textarea "import { Injectable } from '@angular/core'; import { ProjectState } from '../vi…"
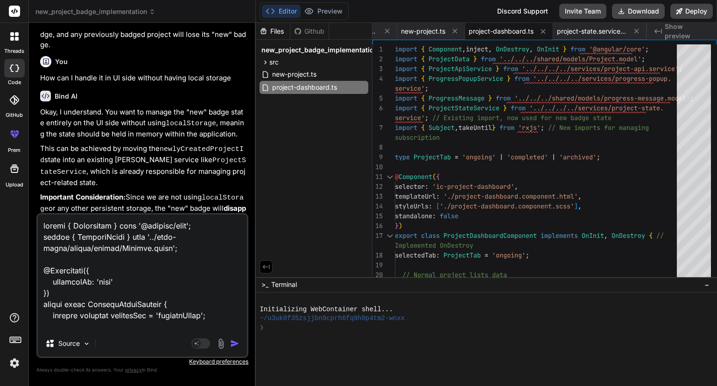
scroll to position [437, 0]
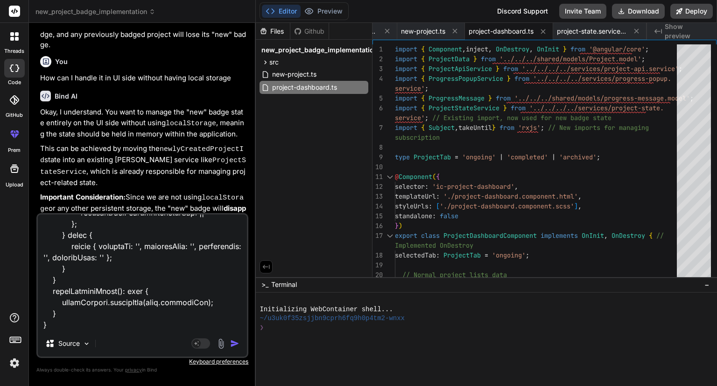
type textarea "x"
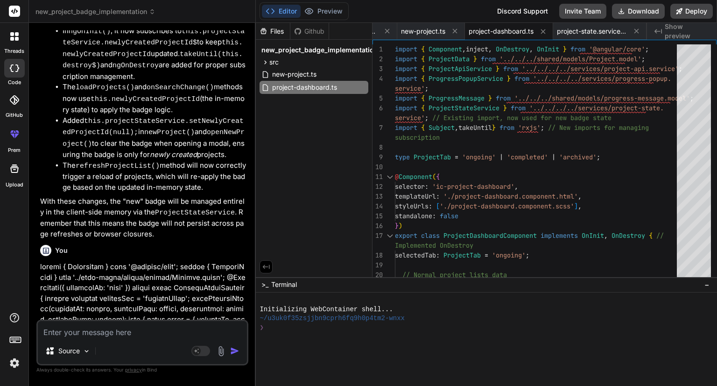
scroll to position [3997, 0]
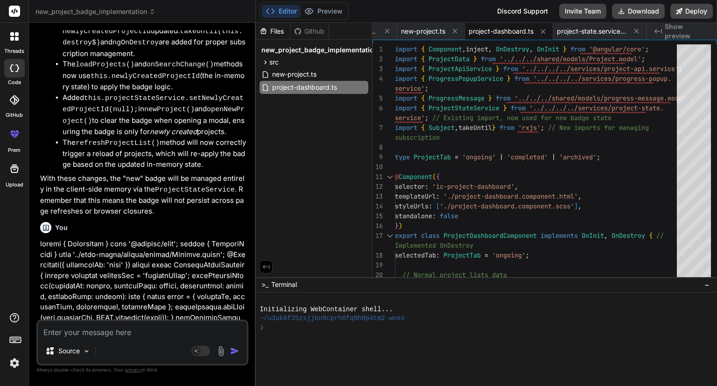
click at [138, 239] on p at bounding box center [143, 328] width 206 height 179
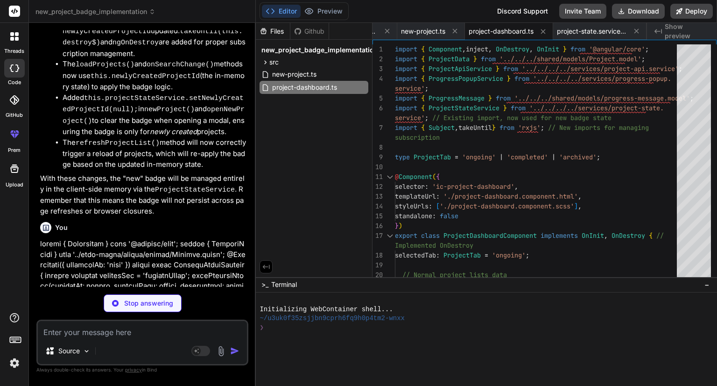
type textarea "x"
type textarea "getNewlyCreatedProjectIdSync(): string | null { return this._newlyCreatedProjec…"
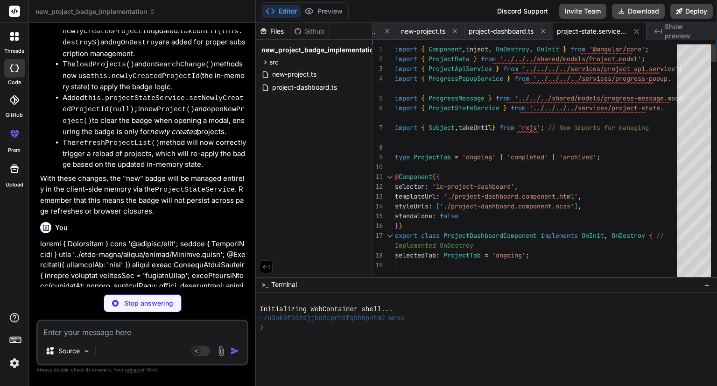
type textarea "x"
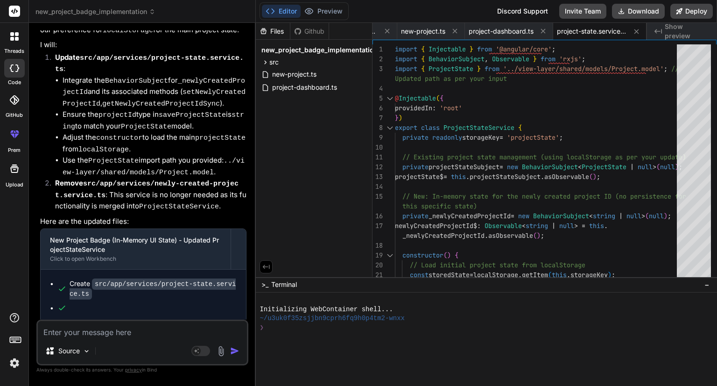
scroll to position [4436, 0]
click at [265, 61] on icon at bounding box center [266, 62] width 2 height 4
click at [273, 74] on icon at bounding box center [273, 74] width 8 height 8
click at [282, 86] on icon at bounding box center [282, 86] width 2 height 4
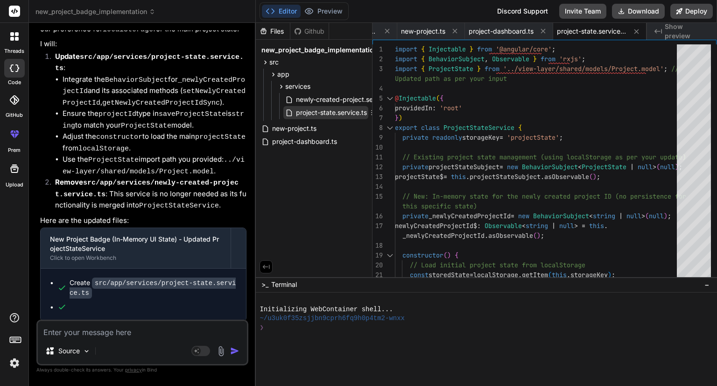
click at [326, 115] on span "project-state.service.ts" at bounding box center [331, 112] width 73 height 11
click at [297, 142] on span "project-dashboard.ts" at bounding box center [304, 141] width 67 height 11
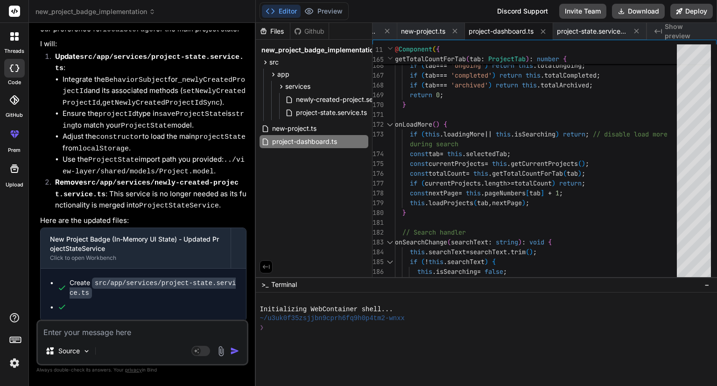
click at [270, 15] on div "Editor Preview Disabled until preview for your project is generated" at bounding box center [304, 11] width 89 height 18
click at [270, 15] on icon at bounding box center [270, 11] width 9 height 9
click at [149, 189] on div "new_project_badge_implementation Created with Pixso. Bind AI Web Search Created…" at bounding box center [373, 193] width 688 height 386
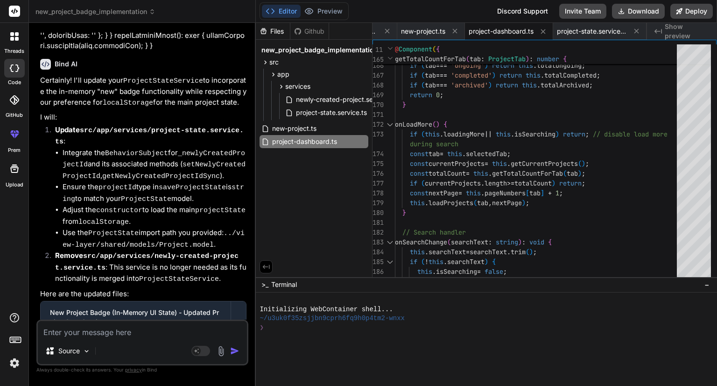
scroll to position [4358, 0]
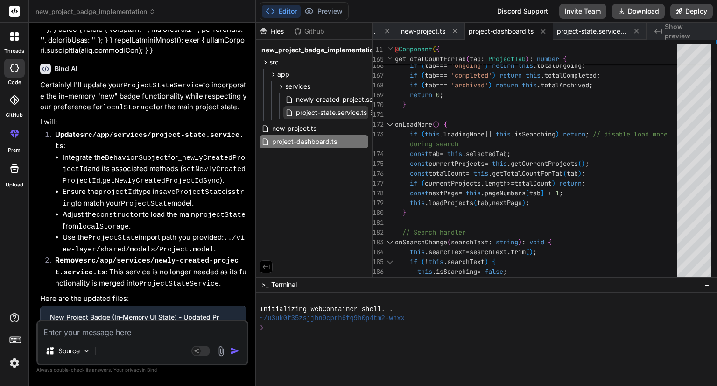
click at [338, 111] on span "project-state.service.ts" at bounding box center [331, 112] width 73 height 11
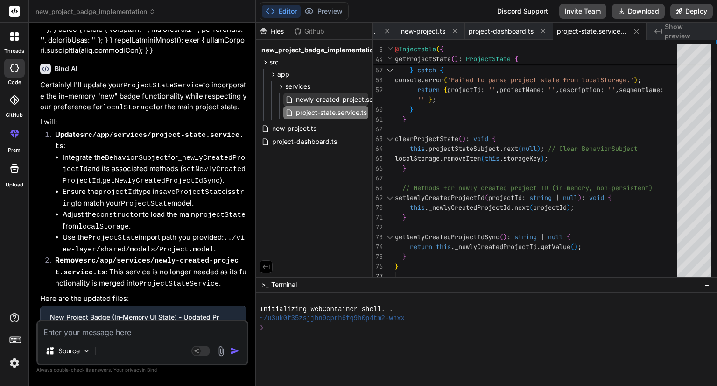
click at [342, 97] on span "newly-created-project.service.ts" at bounding box center [345, 99] width 101 height 11
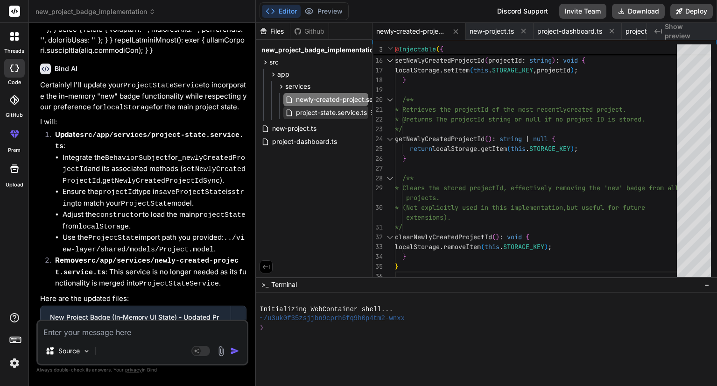
click at [338, 116] on span "project-state.service.ts" at bounding box center [331, 112] width 73 height 11
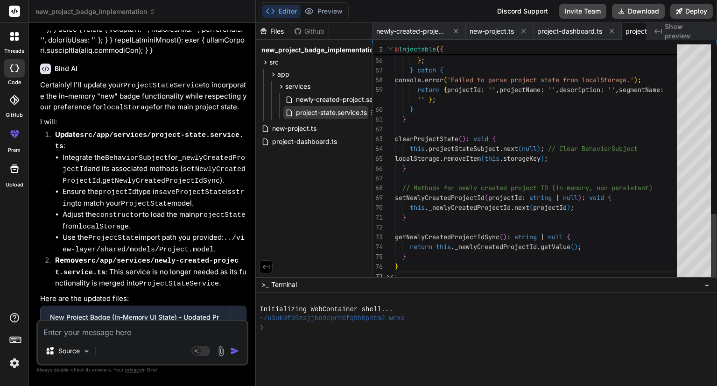
scroll to position [0, 69]
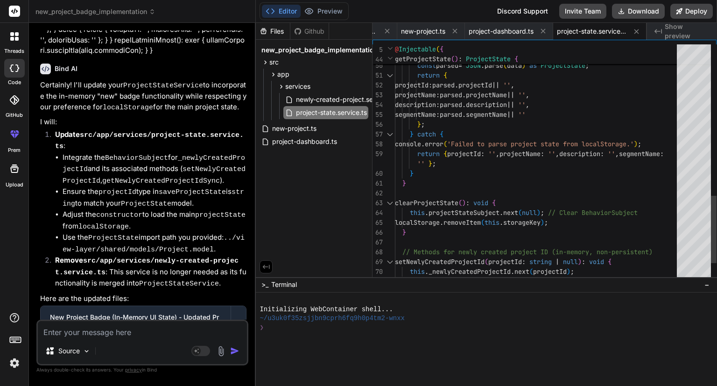
type textarea "description: parsed.description || '', segmentName: parsed.segmentName || '' };…"
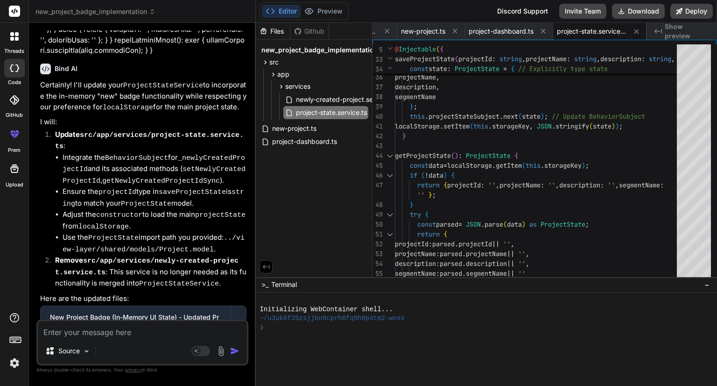
type textarea "x"
type textarea "projectId: parsed.projectId || '', projectName: parsed.projectName || '', descr…"
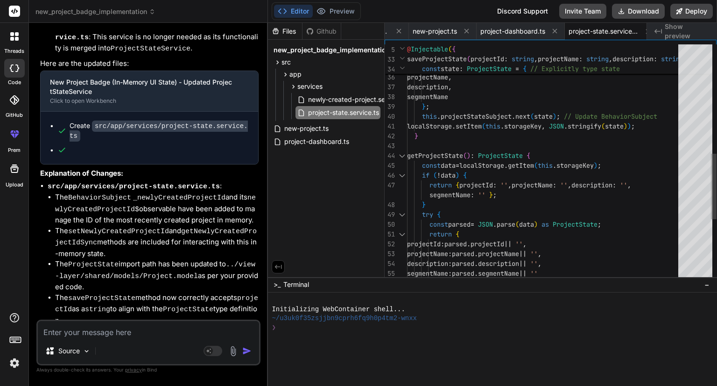
type textarea "x"
type textarea "description: parsed.description || '', segmentName: parsed.segmentName || '' };…"
type textarea "x"
type textarea "}; } catch { console.error('Failed to parse project state from localStorage.');…"
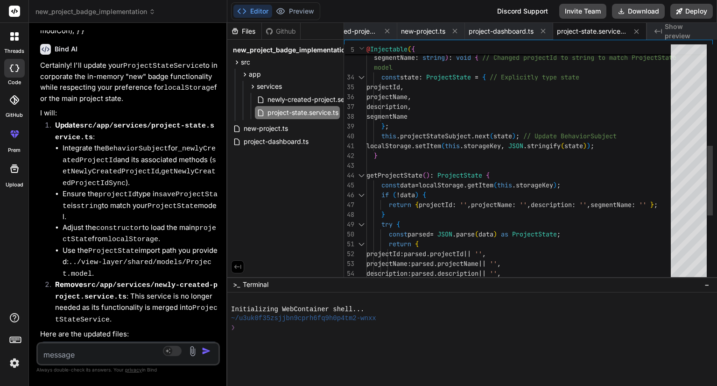
scroll to position [5199, 0]
type textarea "x"
type textarea "} catch { console.error('Failed to parse project state from localStorage.'); re…"
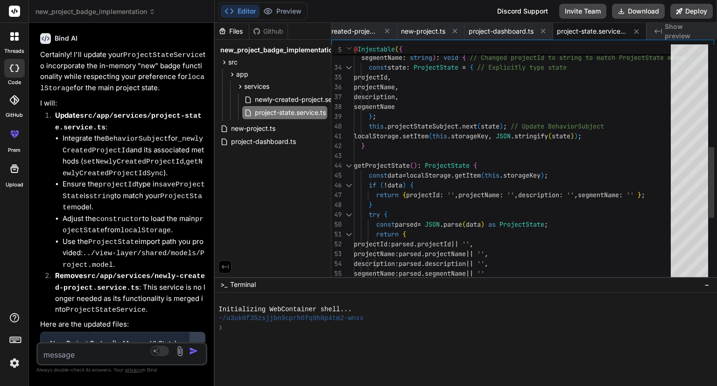
scroll to position [5399, 0]
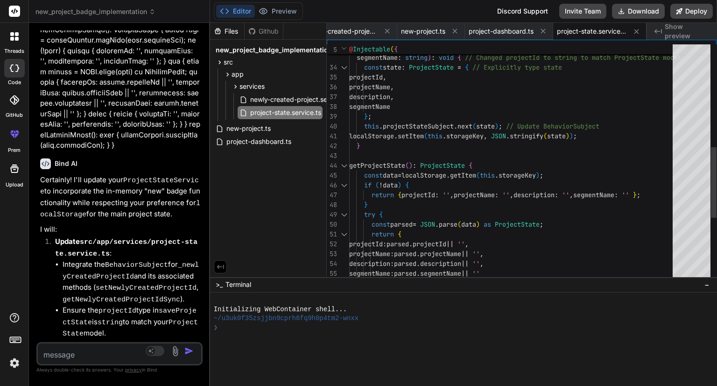
type textarea "x"
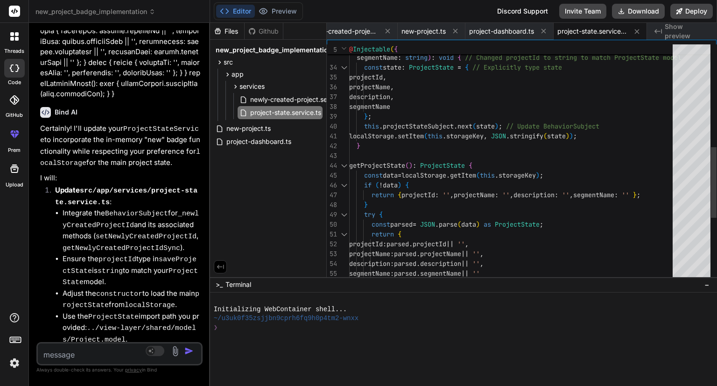
drag, startPoint x: 255, startPoint y: 157, endPoint x: 189, endPoint y: 160, distance: 66.8
click at [189, 160] on div "Bind AI Web Search Created with Pixso. Code Generator You Bind AI Certainly! I …" at bounding box center [119, 204] width 181 height 363
click at [537, 159] on div "saveProjectState ( projectId : string , projectName : string , description : st…" at bounding box center [514, 97] width 330 height 794
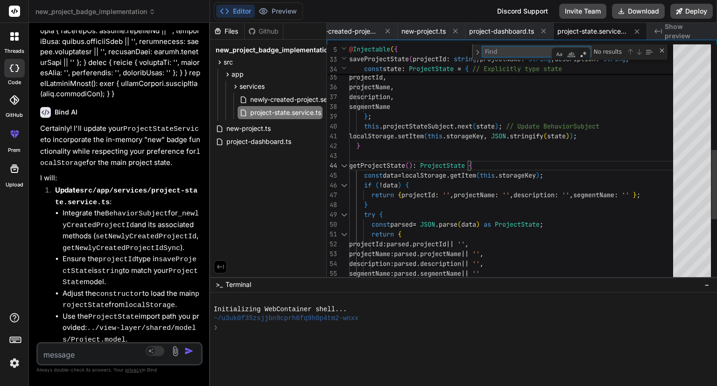
type textarea "} catch { console.error('Failed to parse project state from localStorage.'); re…"
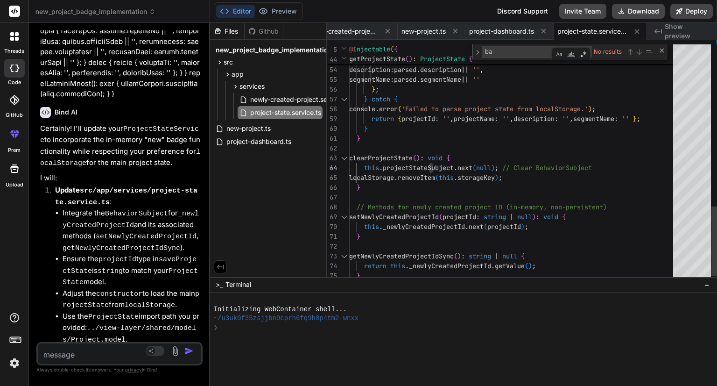
type textarea "b"
click at [661, 50] on div "Close (Escape)" at bounding box center [661, 50] width 7 height 7
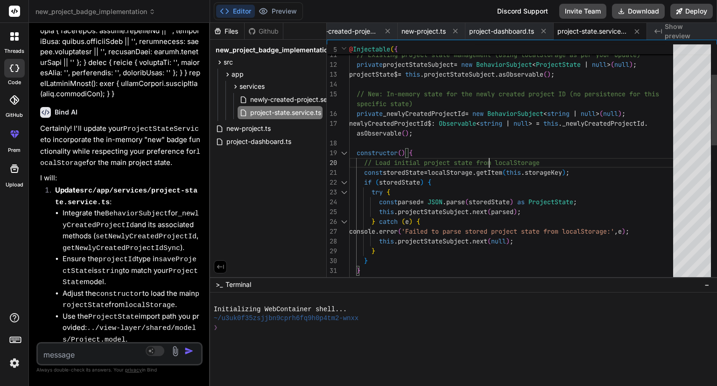
click at [500, 159] on div "} } } this . projectStateSubject . next ( null ) ; this . projectStateSubject .…" at bounding box center [514, 339] width 330 height 794
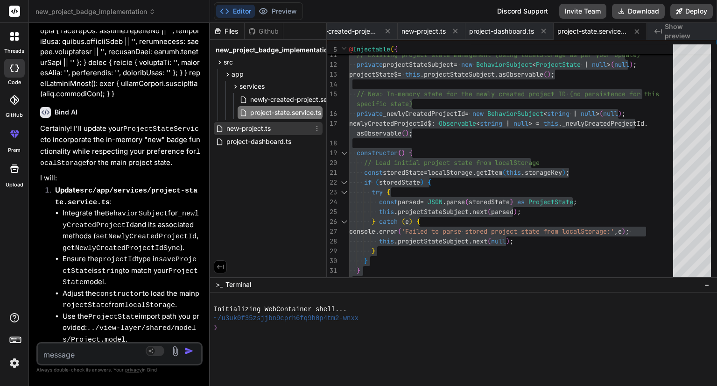
click at [254, 127] on span "new-project.ts" at bounding box center [248, 128] width 46 height 11
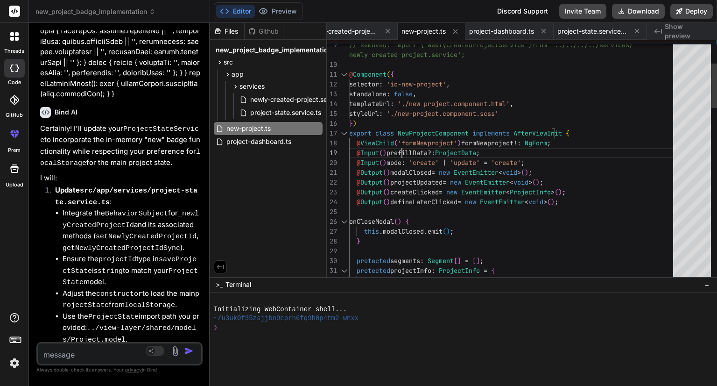
type textarea "import { AfterViewInit, Component, EventEmitter, inject, Input, Output, ViewChi…"
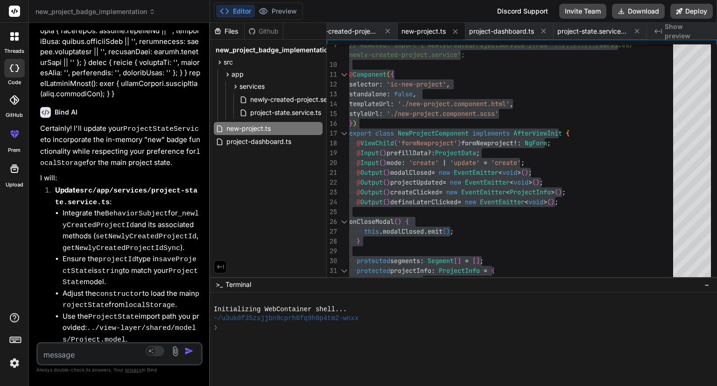
click at [106, 354] on textarea at bounding box center [106, 351] width 136 height 17
type textarea "I"
type textarea "x"
type textarea "I"
type textarea "x"
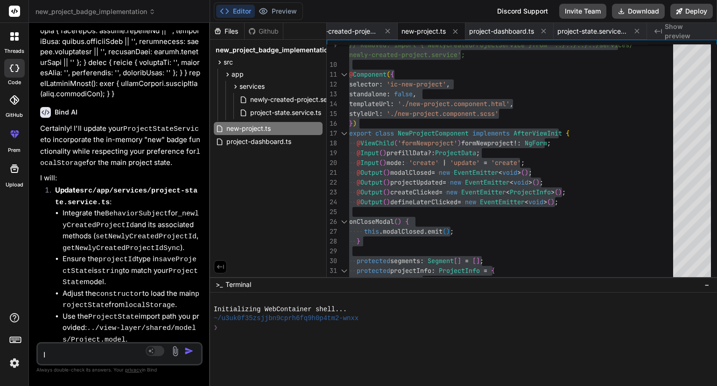
type textarea "I n"
type textarea "x"
type textarea "I"
type textarea "x"
type textarea "I"
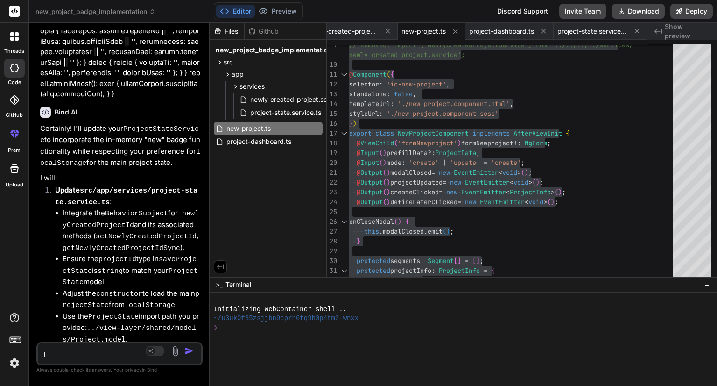
type textarea "x"
type textarea "d"
type textarea "x"
type textarea "do"
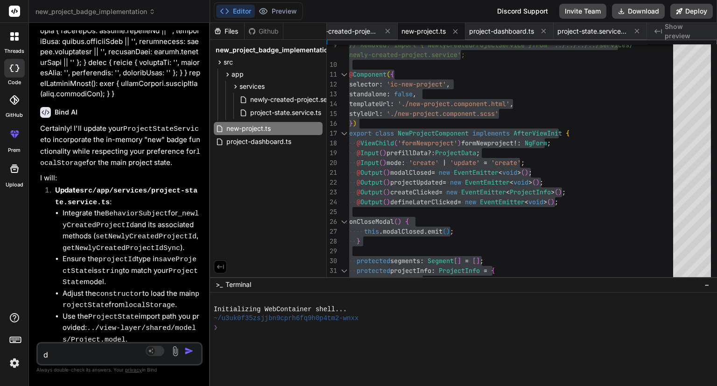
type textarea "x"
type textarea "do"
type textarea "x"
type textarea "do n"
type textarea "x"
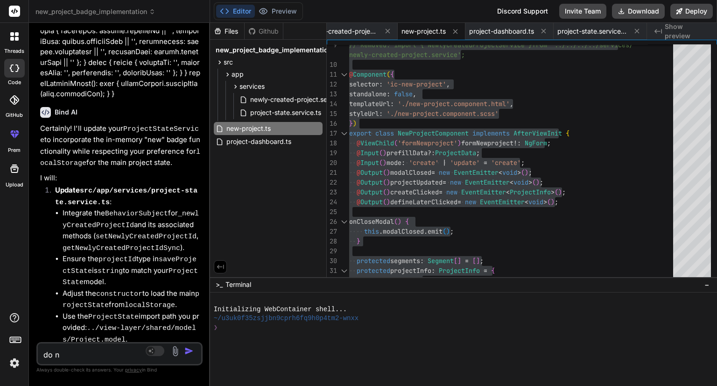
type textarea "do no"
type textarea "x"
type textarea "do not"
type textarea "x"
type textarea "do not"
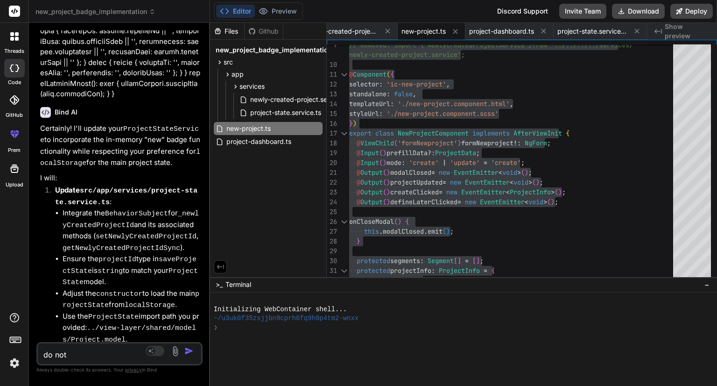
type textarea "x"
type textarea "do not u"
type textarea "x"
type textarea "do not us"
type textarea "x"
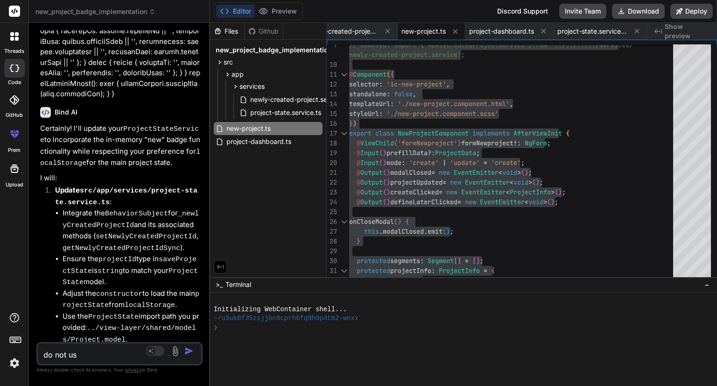
type textarea "do not use"
type textarea "x"
type textarea "do not use"
type textarea "x"
type textarea "do not use a"
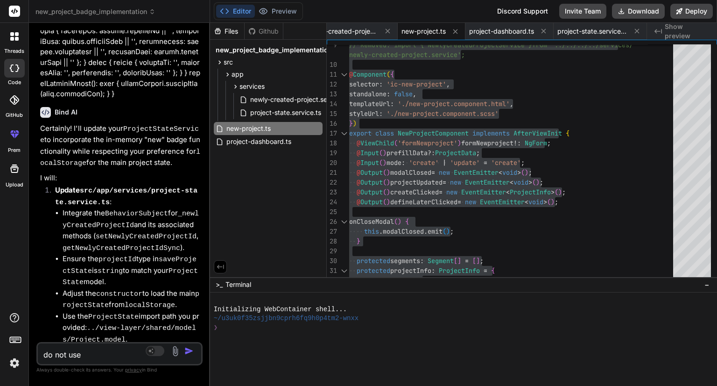
type textarea "x"
type textarea "do not use an"
type textarea "x"
type textarea "do not use and"
type textarea "x"
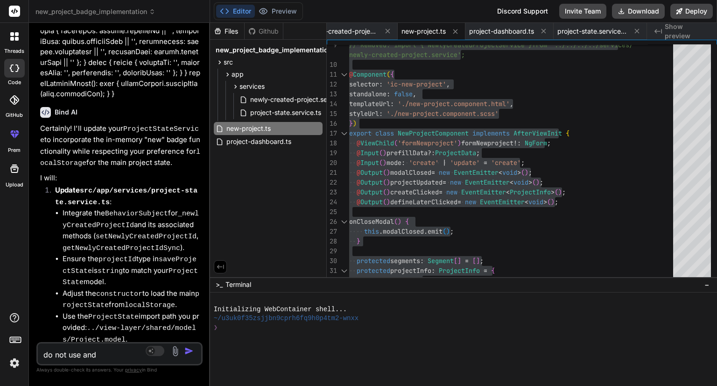
type textarea "do not use and"
type textarea "x"
type textarea "do not use and"
type textarea "x"
type textarea "do not use an"
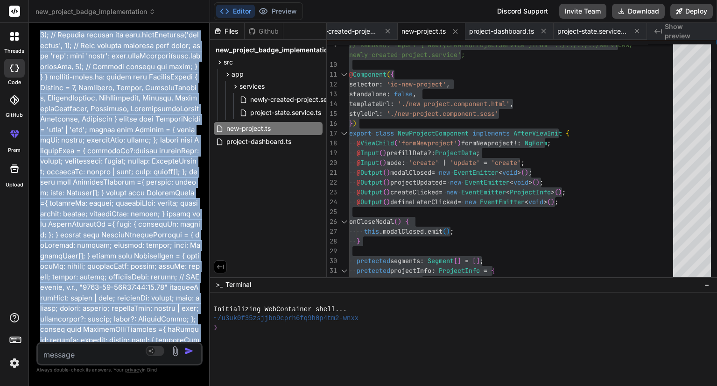
scroll to position [3003, 0]
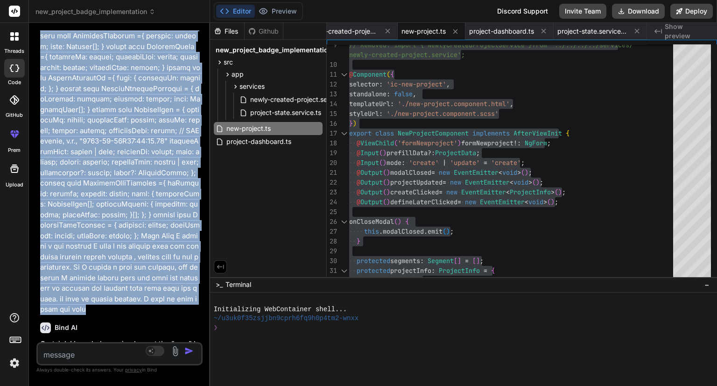
drag, startPoint x: 38, startPoint y: 54, endPoint x: 187, endPoint y: 222, distance: 224.2
click at [187, 222] on div "You Bind AI Certainly! I can help you implement the "new" badge functionality f…" at bounding box center [120, 185] width 164 height 311
copy p "new-project.ts: import { AfterViewInit, Component, EventEmitter, inject, Input,…"
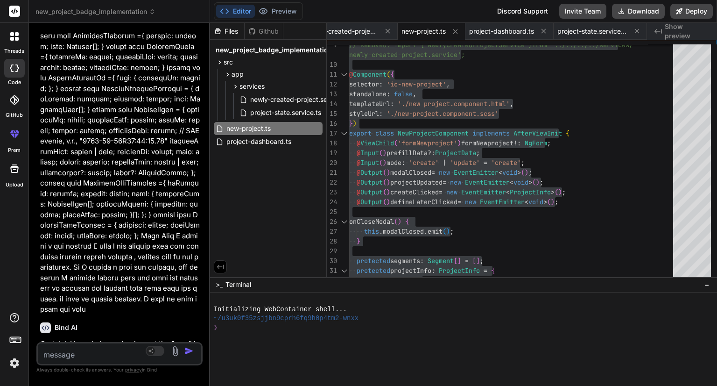
click at [108, 355] on textarea at bounding box center [106, 351] width 136 height 17
paste textarea "new-project.ts: import { AfterViewInit, Component, EventEmitter, inject, Input,…"
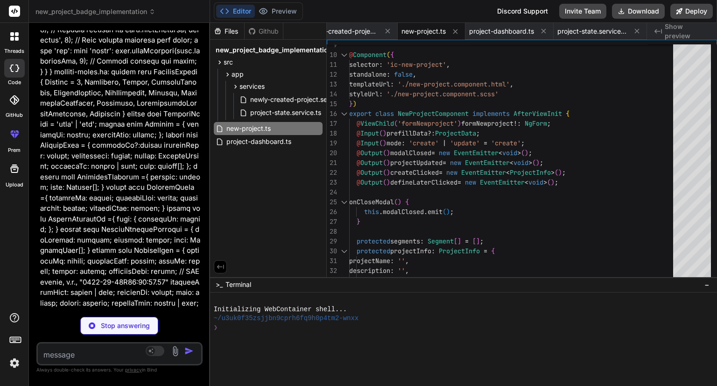
scroll to position [9484, 0]
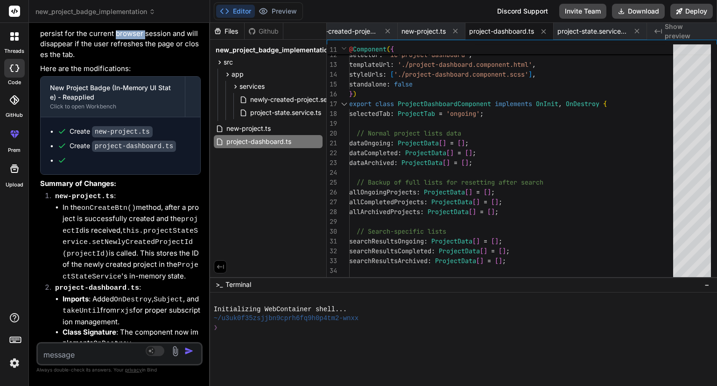
scroll to position [10070, 0]
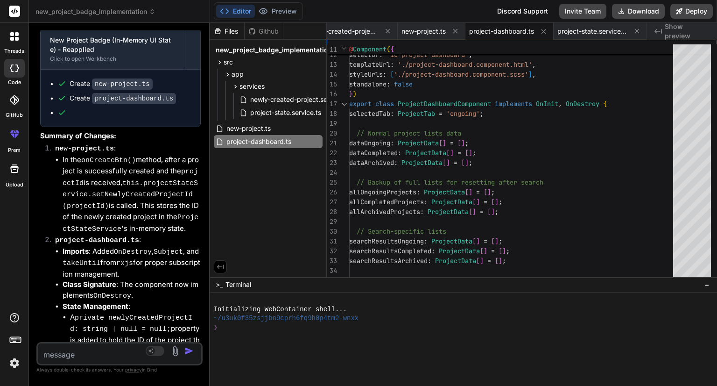
click at [68, 352] on textarea at bounding box center [106, 351] width 136 height 17
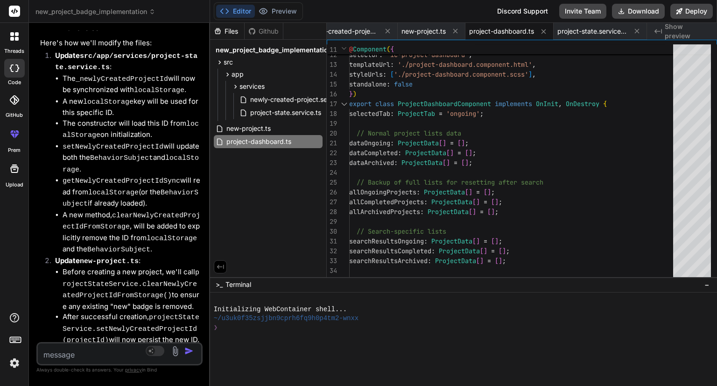
scroll to position [11028, 0]
click at [276, 112] on span "project-state.service.ts" at bounding box center [285, 112] width 73 height 11
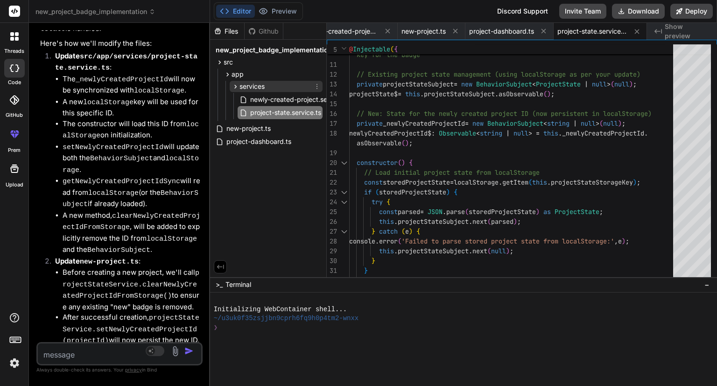
click at [284, 91] on div "services" at bounding box center [276, 86] width 93 height 11
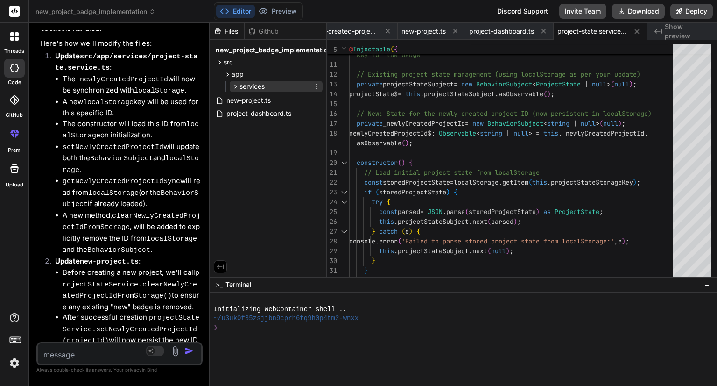
click at [284, 91] on div "services" at bounding box center [276, 86] width 93 height 11
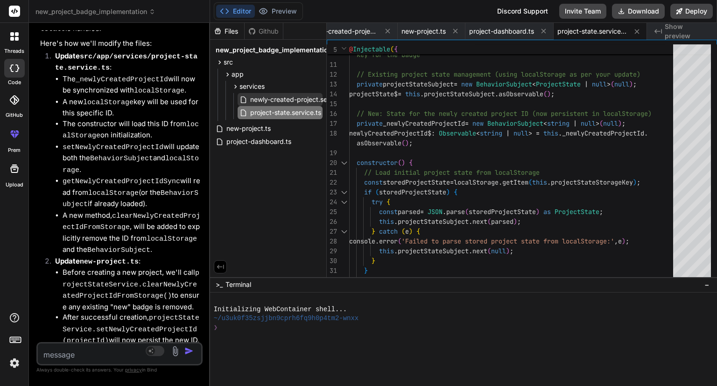
click at [280, 104] on span "newly-created-project.service.ts" at bounding box center [299, 99] width 101 height 11
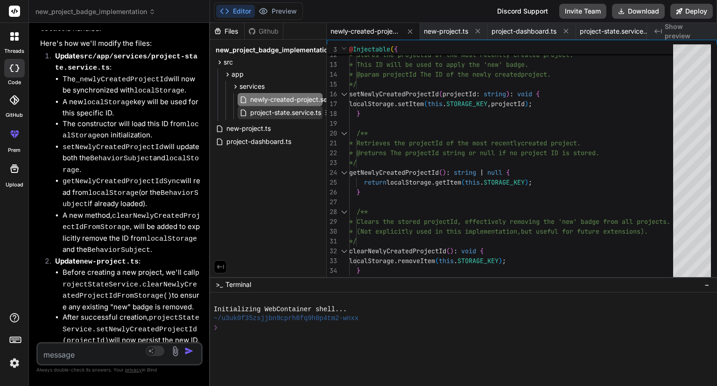
click at [279, 111] on span "project-state.service.ts" at bounding box center [285, 112] width 73 height 11
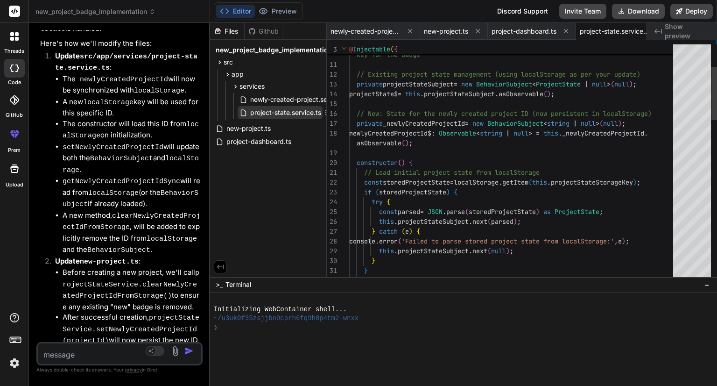
scroll to position [0, 22]
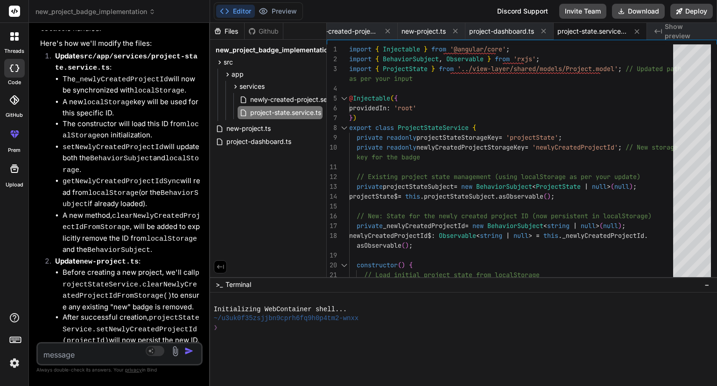
click at [114, 350] on textarea at bounding box center [106, 351] width 136 height 17
paste textarea "import { Injectable } from '@angular/core'; import { ProjectState } from '../vi…"
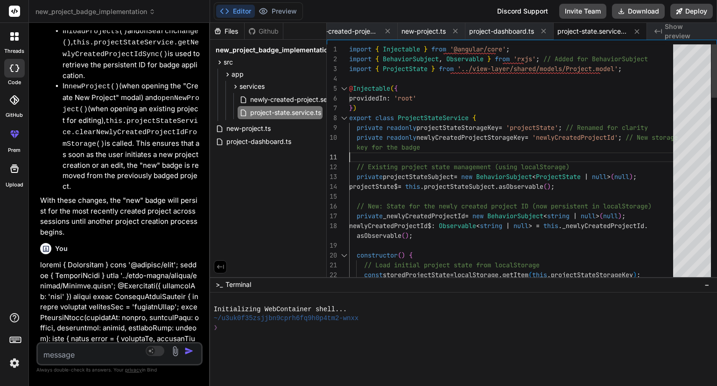
scroll to position [0, 0]
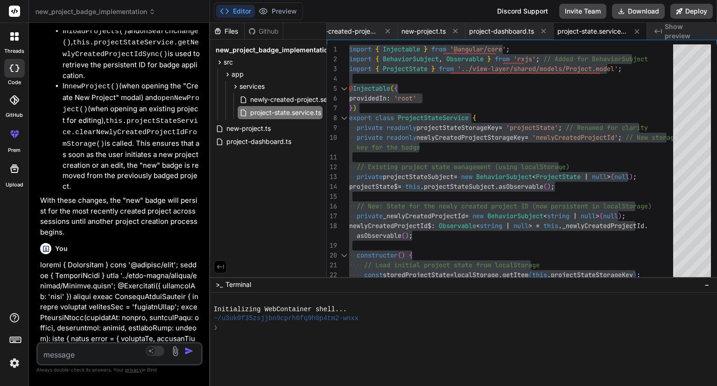
click at [107, 351] on textarea at bounding box center [106, 351] width 136 height 17
paste textarea "Argument of type 'number' is not assignable to parameter of type 'string'.ts(23…"
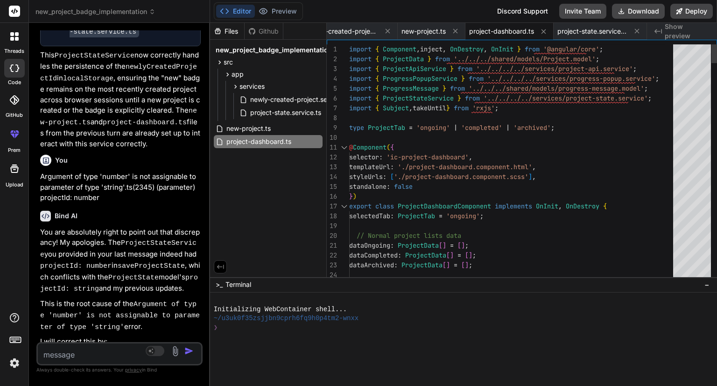
scroll to position [13009, 0]
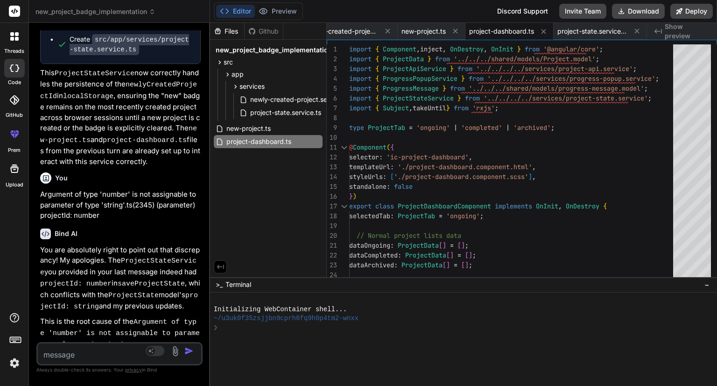
click at [263, 124] on span "new-project.ts" at bounding box center [248, 128] width 46 height 11
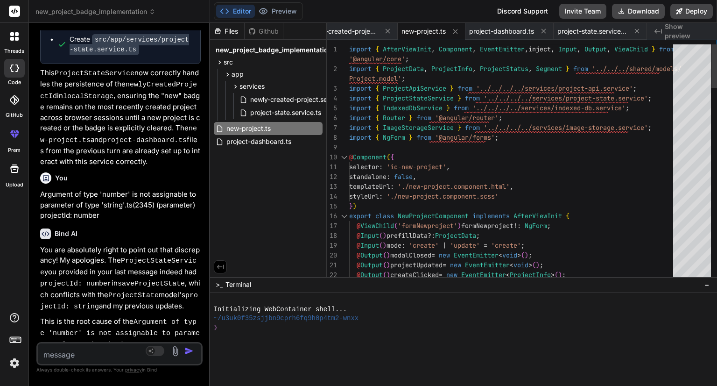
click at [428, 157] on div "@ Component ( {" at bounding box center [514, 157] width 330 height 10
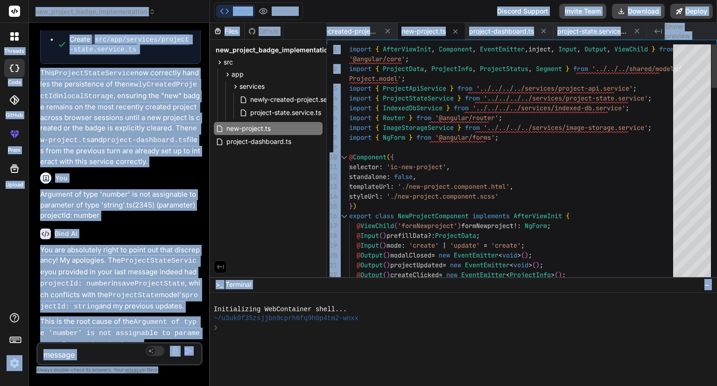
click at [428, 157] on div "@ Component ( {" at bounding box center [514, 157] width 330 height 10
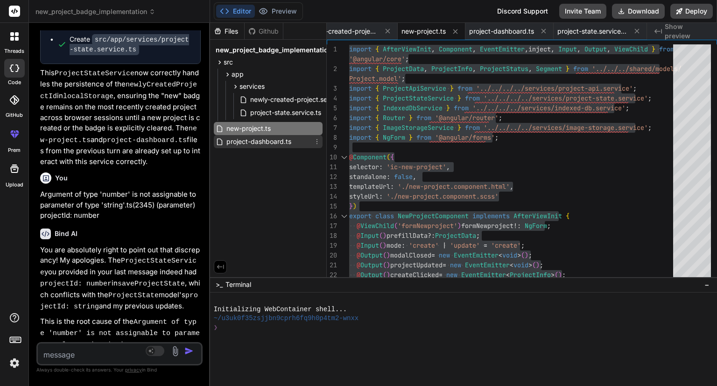
click at [260, 135] on div "project-dashboard.ts" at bounding box center [268, 141] width 109 height 13
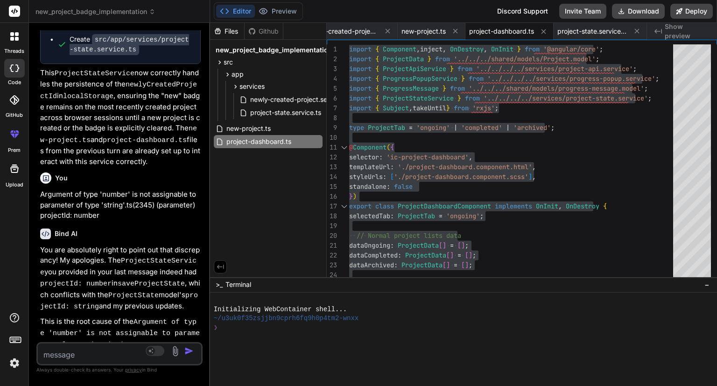
click at [114, 351] on textarea at bounding box center [106, 351] width 136 height 17
paste textarea "<div class="dashboard-container"> <div class="title">AI Image Converter</div> <…"
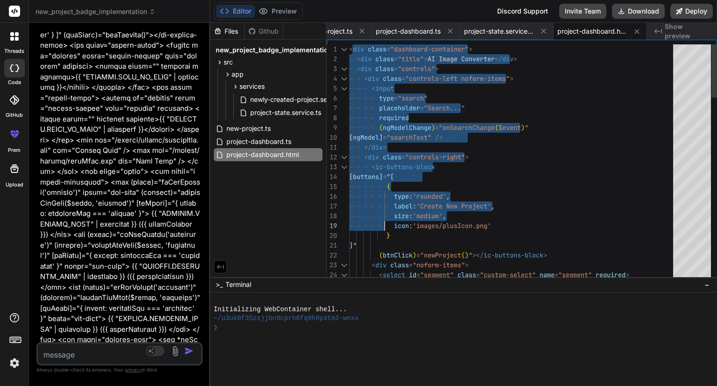
drag, startPoint x: 351, startPoint y: 48, endPoint x: 385, endPoint y: 236, distance: 190.7
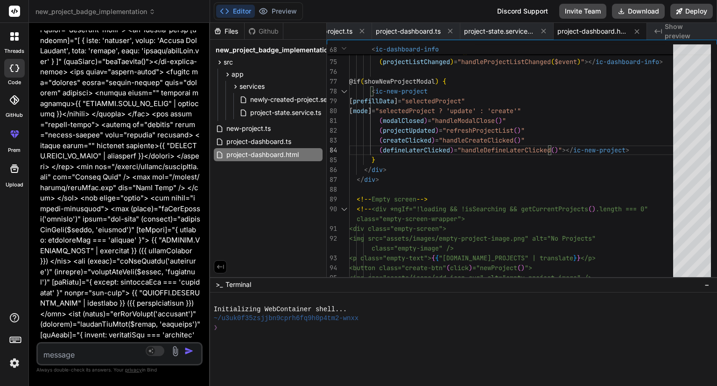
scroll to position [14006, 0]
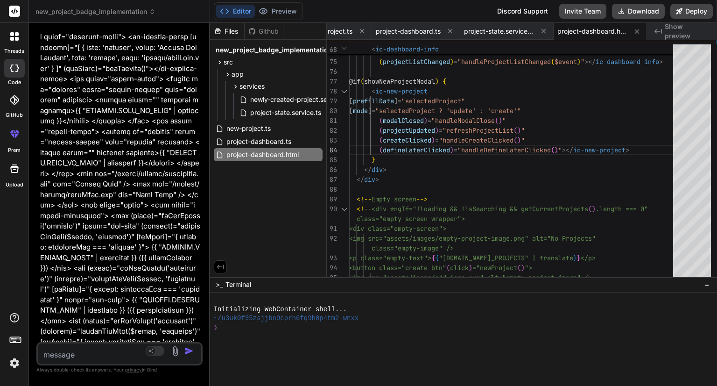
click at [102, 355] on textarea at bounding box center [106, 351] width 136 height 17
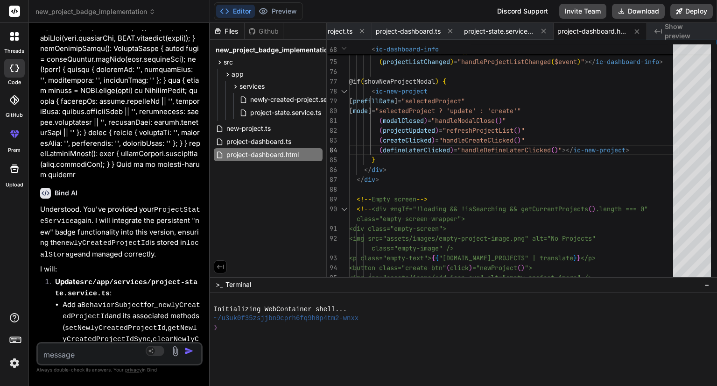
scroll to position [12527, 0]
